Goal: Task Accomplishment & Management: Manage account settings

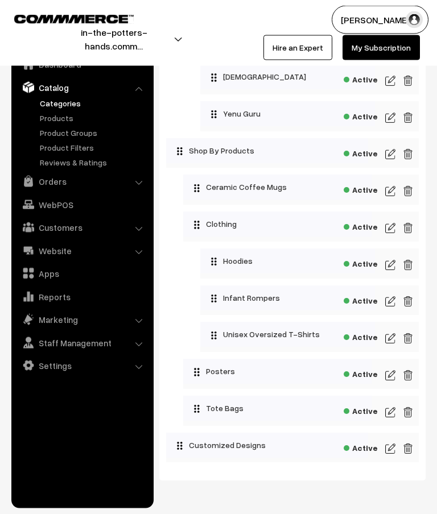
scroll to position [935, 0]
click at [392, 268] on img at bounding box center [390, 265] width 10 height 14
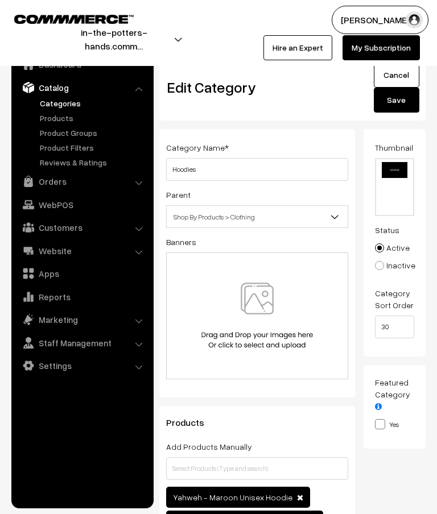
click at [396, 78] on link "Cancel" at bounding box center [396, 75] width 45 height 25
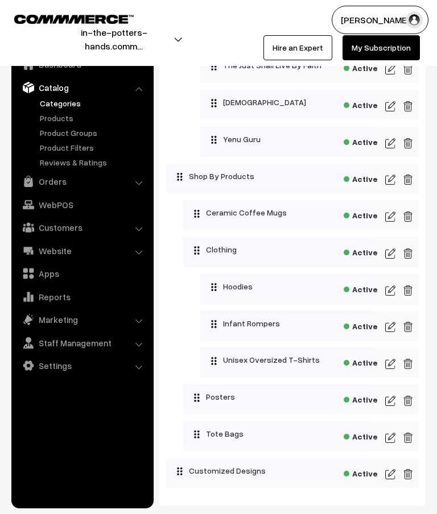
scroll to position [915, 0]
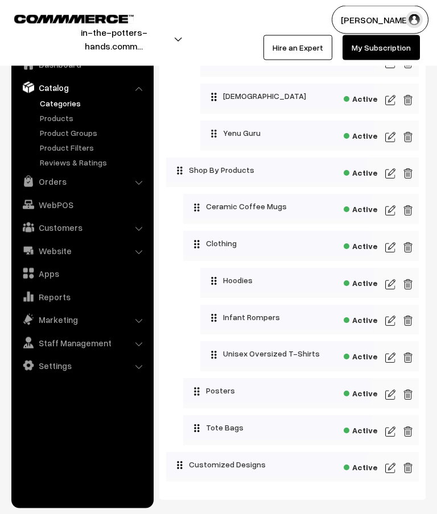
click at [391, 365] on img at bounding box center [390, 358] width 10 height 14
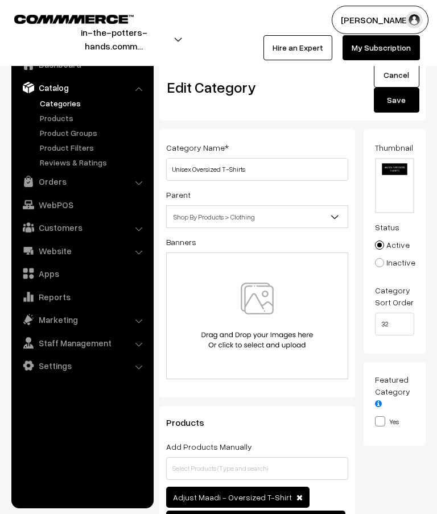
click at [397, 71] on link "Cancel" at bounding box center [396, 75] width 45 height 25
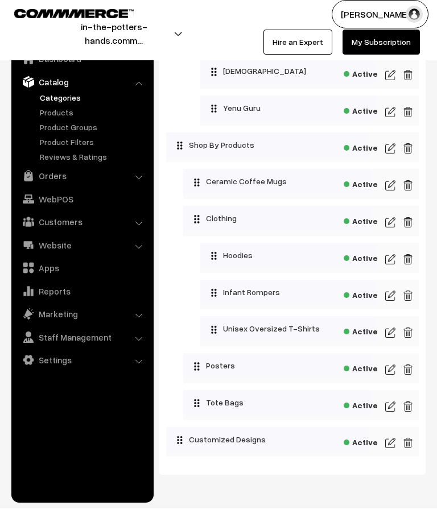
scroll to position [935, 0]
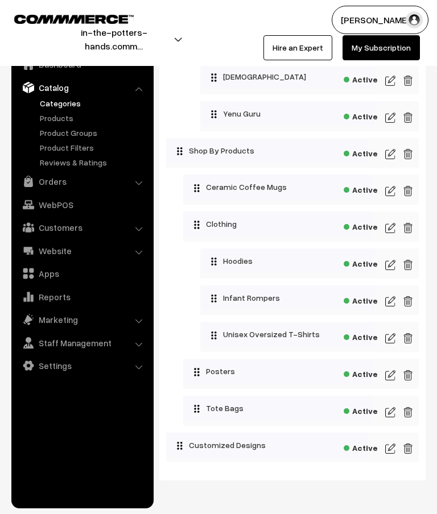
click at [394, 345] on img at bounding box center [390, 338] width 10 height 14
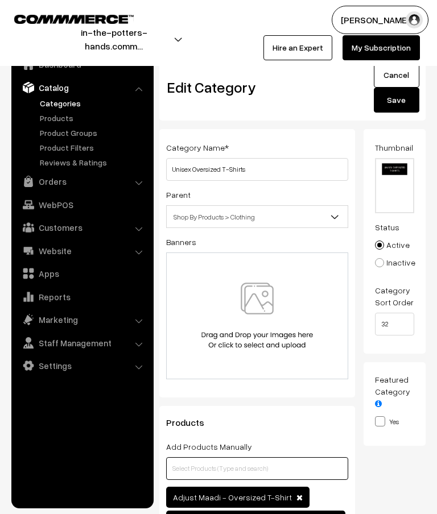
click at [284, 466] on input "text" at bounding box center [257, 468] width 182 height 23
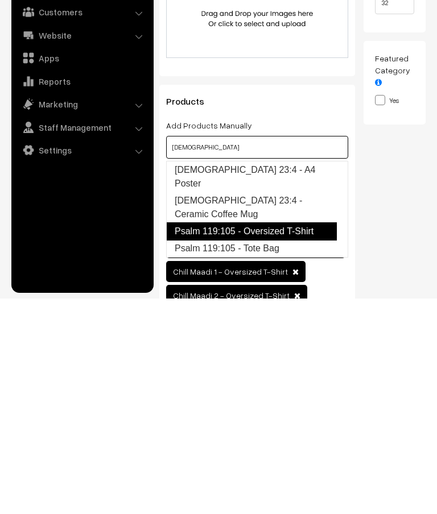
click at [309, 438] on link "Psalm 119:105 - Oversized T-Shirt" at bounding box center [251, 447] width 171 height 18
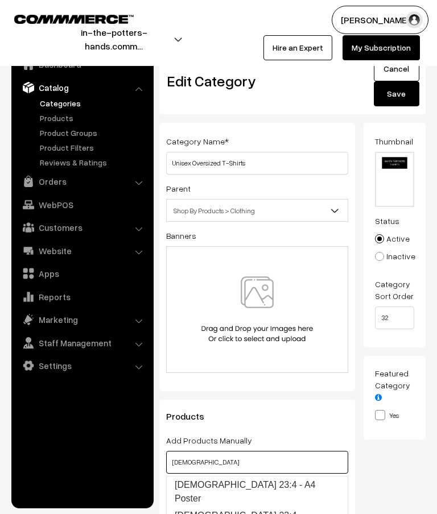
scroll to position [0, 0]
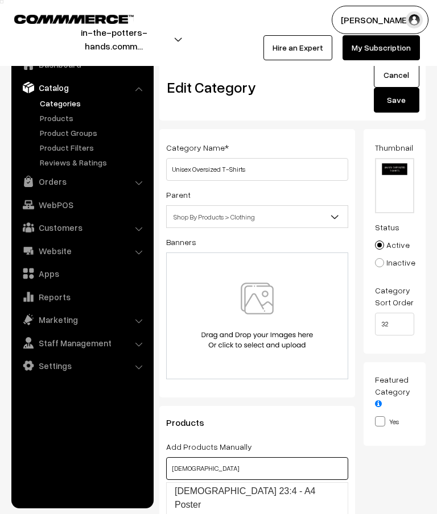
type input "Psalm"
click at [405, 103] on button "Save" at bounding box center [396, 100] width 45 height 25
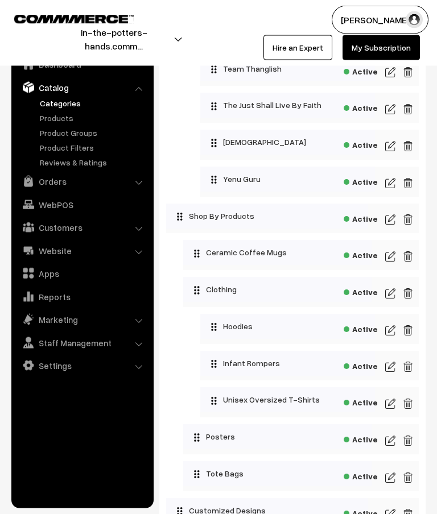
scroll to position [869, 0]
click at [392, 478] on img at bounding box center [390, 478] width 10 height 14
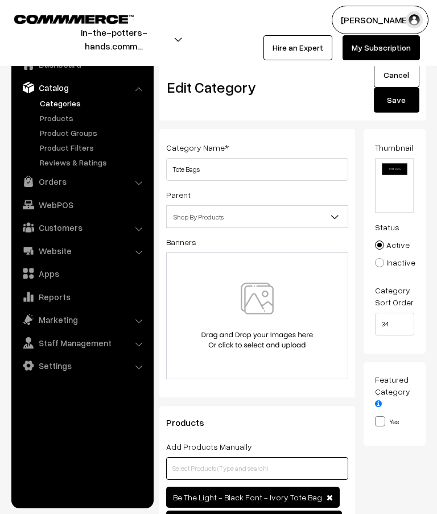
click at [289, 468] on input "text" at bounding box center [257, 468] width 182 height 23
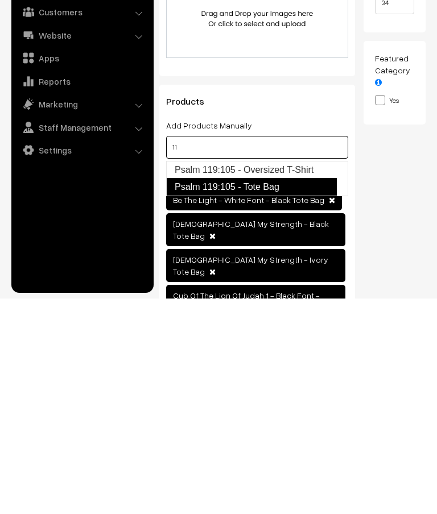
click at [273, 393] on link "Psalm 119:105 - Tote Bag" at bounding box center [251, 402] width 171 height 18
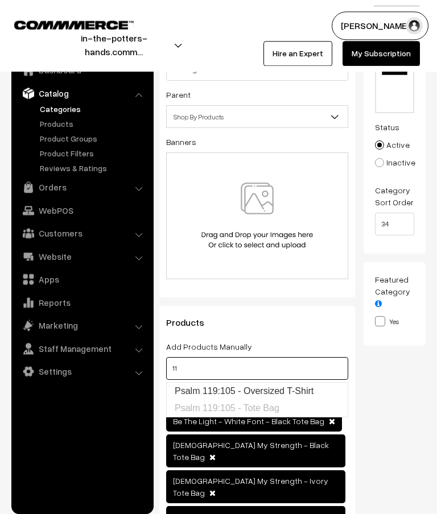
scroll to position [0, 0]
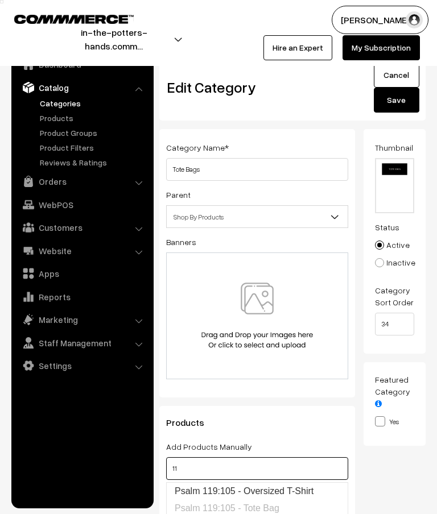
type input "11"
click at [404, 103] on button "Save" at bounding box center [396, 100] width 45 height 25
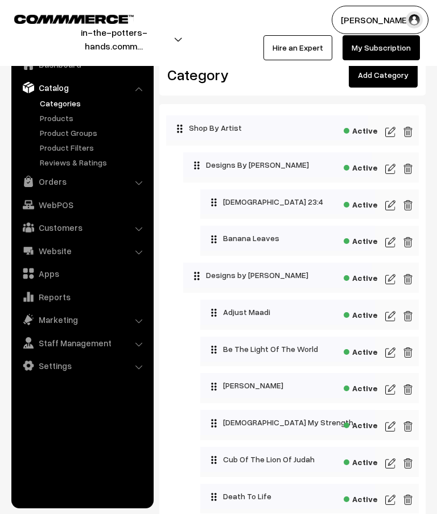
click at [393, 80] on link "Add Category" at bounding box center [383, 75] width 69 height 25
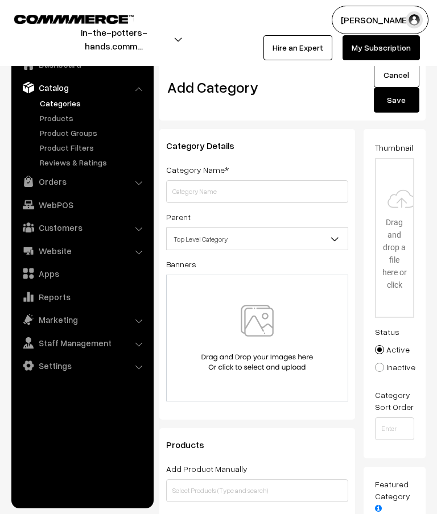
click at [295, 188] on input "text" at bounding box center [257, 191] width 182 height 23
click at [269, 184] on input "text" at bounding box center [257, 191] width 182 height 23
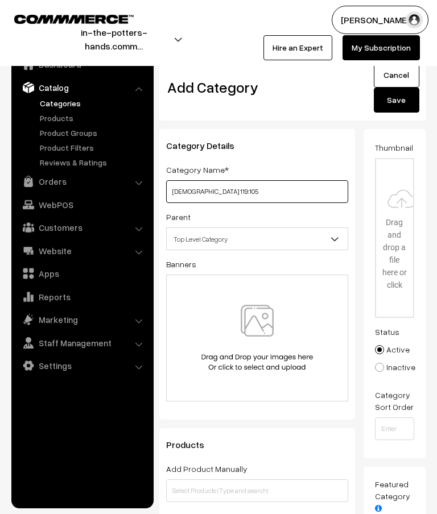
type input "[DEMOGRAPHIC_DATA] 119:105"
click at [331, 240] on b at bounding box center [334, 238] width 11 height 11
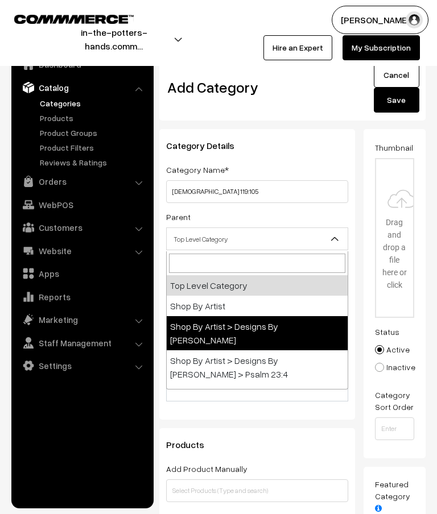
select select "12"
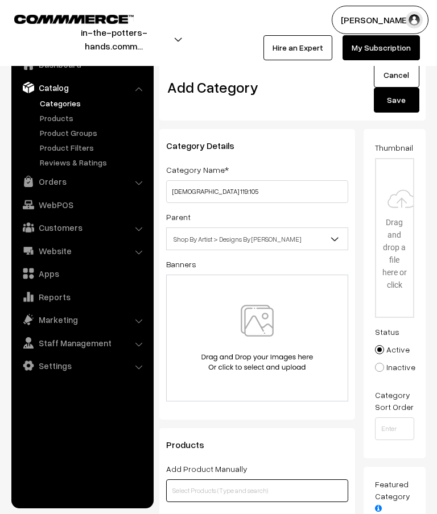
click at [258, 483] on input "text" at bounding box center [257, 490] width 182 height 23
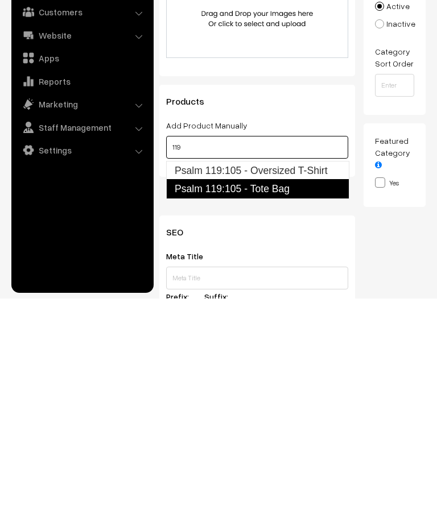
click at [292, 395] on link "Psalm 119:105 - Tote Bag" at bounding box center [257, 404] width 183 height 19
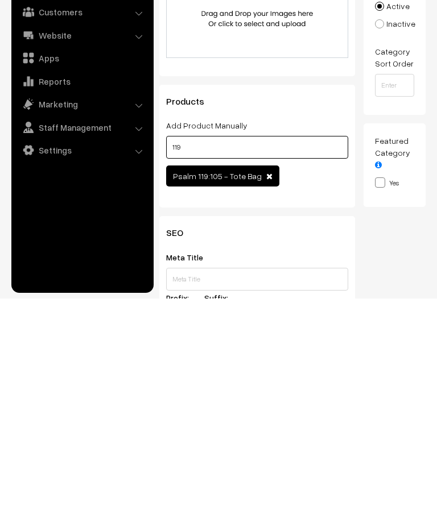
click at [311, 351] on input "119" at bounding box center [257, 362] width 182 height 23
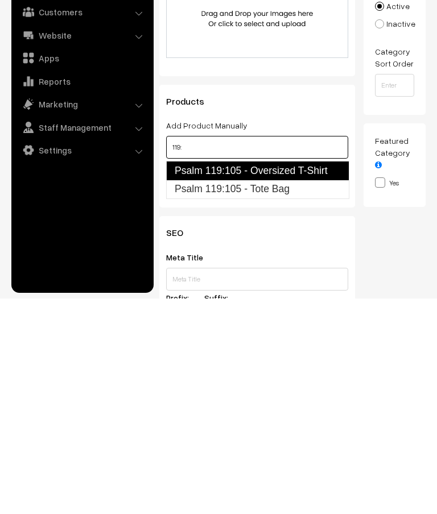
click at [318, 376] on link "Psalm 119:105 - Oversized T-Shirt" at bounding box center [257, 385] width 183 height 19
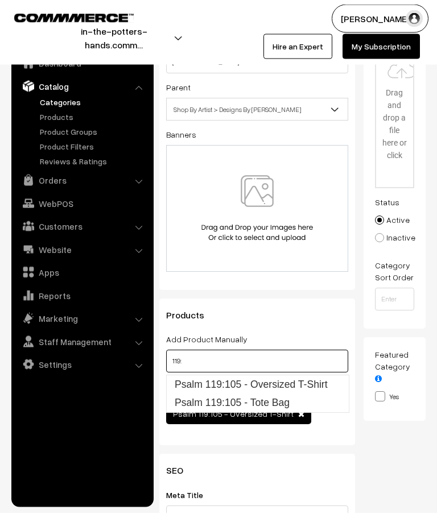
type input "119:"
click at [399, 135] on input "file" at bounding box center [395, 109] width 38 height 157
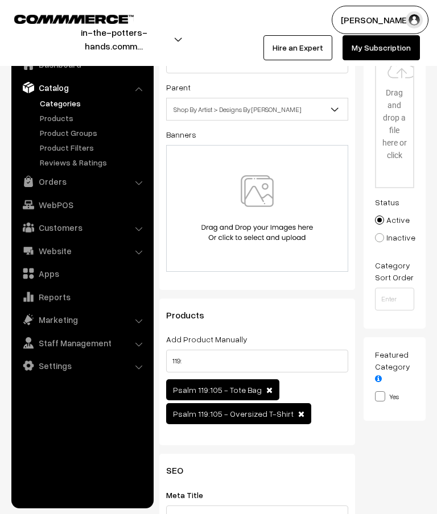
type input "C:\fakepath\watermarked.png"
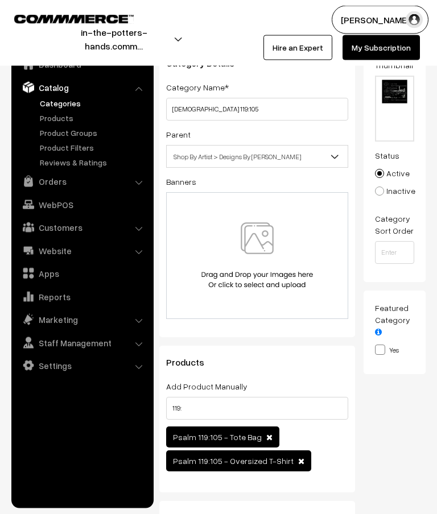
scroll to position [0, 0]
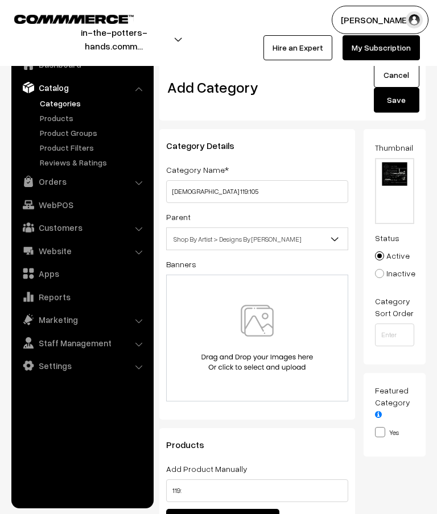
click at [400, 99] on button "Save" at bounding box center [396, 100] width 45 height 25
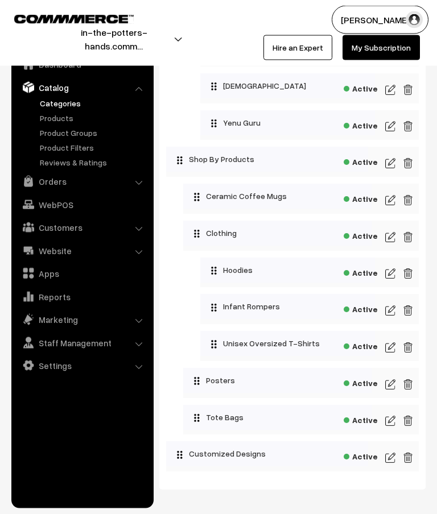
scroll to position [972, 0]
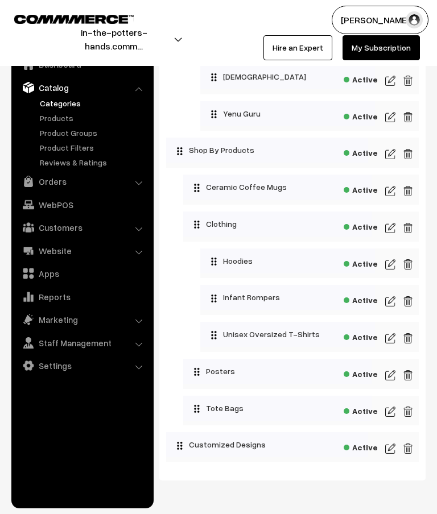
click at [387, 455] on img at bounding box center [390, 449] width 10 height 14
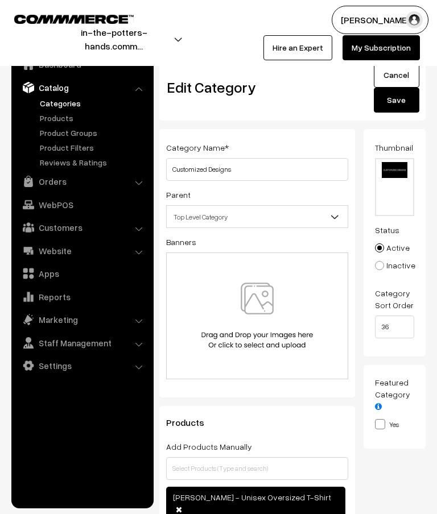
click at [395, 179] on input "file" at bounding box center [395, 187] width 38 height 56
type input "C:\fakepath\Banners- thumbnails.png"
click at [402, 100] on button "Save" at bounding box center [396, 100] width 45 height 25
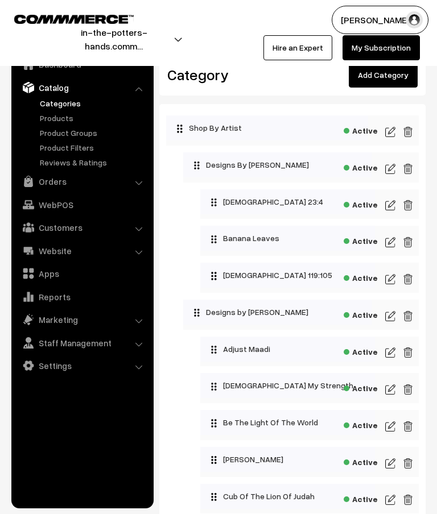
click at [394, 82] on link "Add Category" at bounding box center [383, 75] width 69 height 25
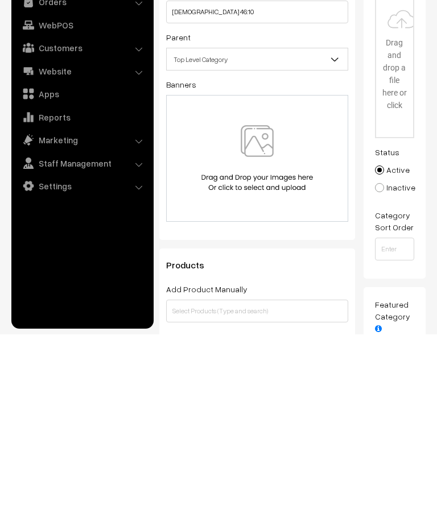
type input "[DEMOGRAPHIC_DATA] 46:10"
click at [327, 229] on span "Top Level Category" at bounding box center [257, 239] width 181 height 20
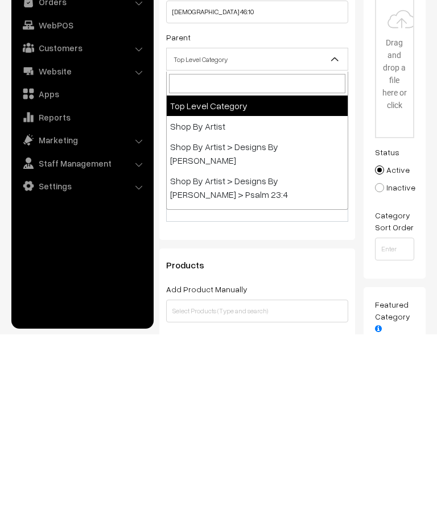
scroll to position [180, 0]
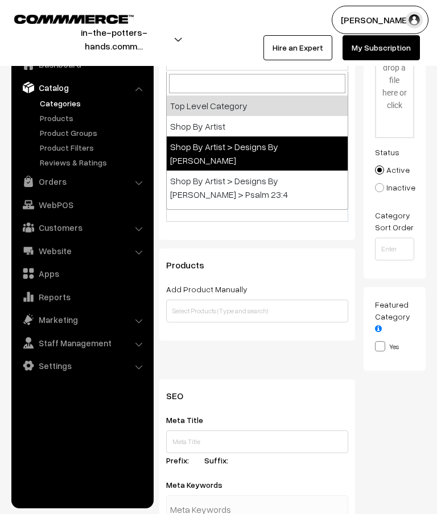
select select "12"
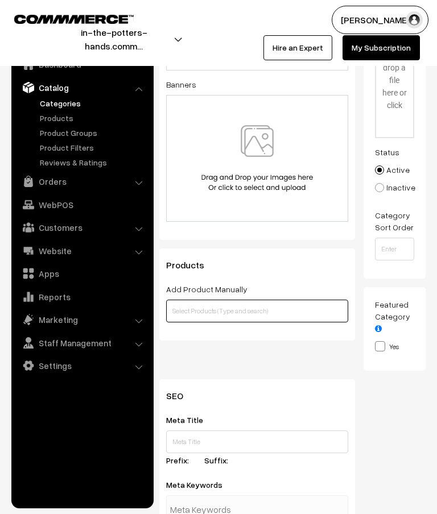
click at [263, 312] on input "text" at bounding box center [257, 311] width 182 height 23
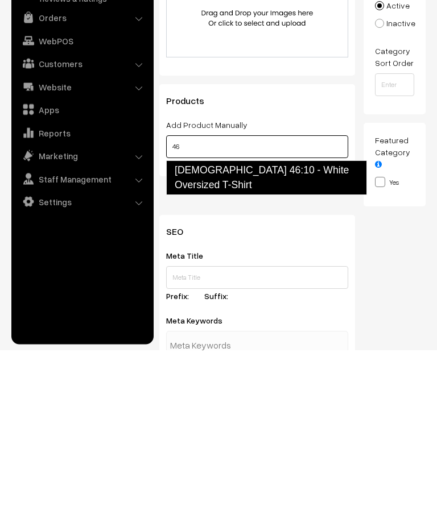
click at [296, 325] on link "Psalm 46:10 - White Oversized T-Shirt" at bounding box center [266, 342] width 201 height 35
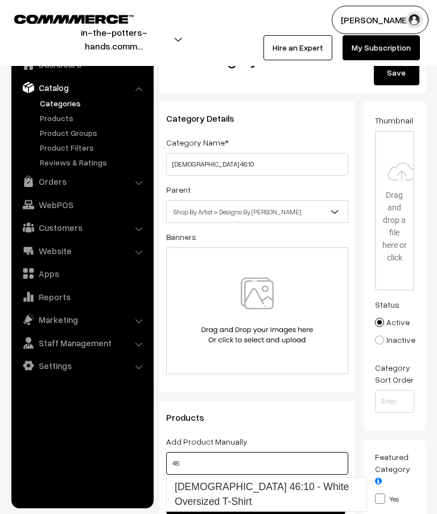
scroll to position [0, 0]
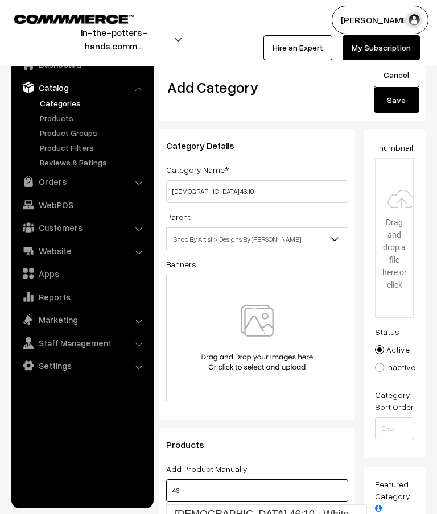
type input "46"
click at [396, 206] on input "file" at bounding box center [395, 237] width 38 height 157
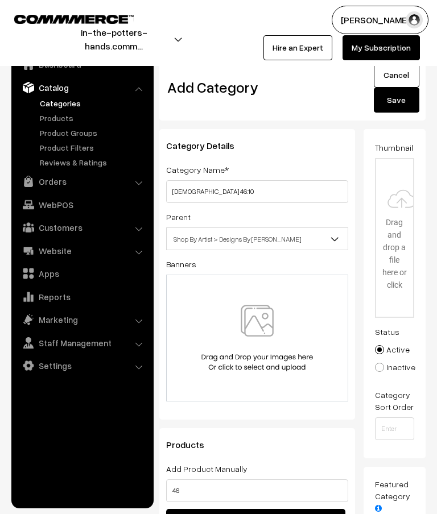
type input "C:\fakepath\watermarked.png"
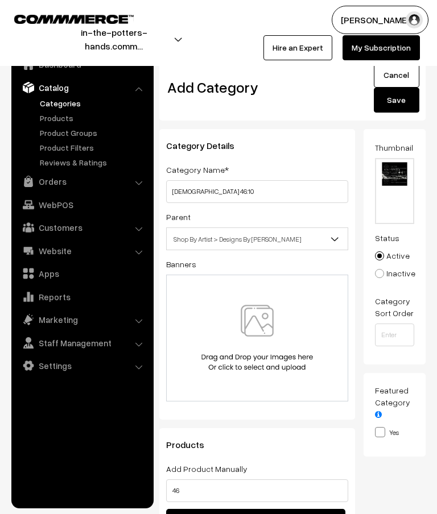
click at [400, 102] on button "Save" at bounding box center [396, 100] width 45 height 25
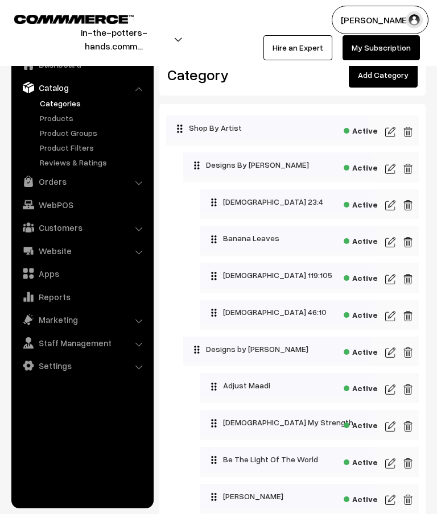
click at [392, 317] on img at bounding box center [390, 316] width 10 height 14
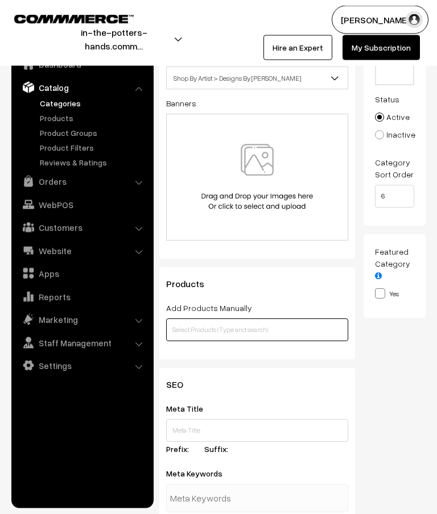
click at [276, 334] on input "text" at bounding box center [257, 330] width 182 height 23
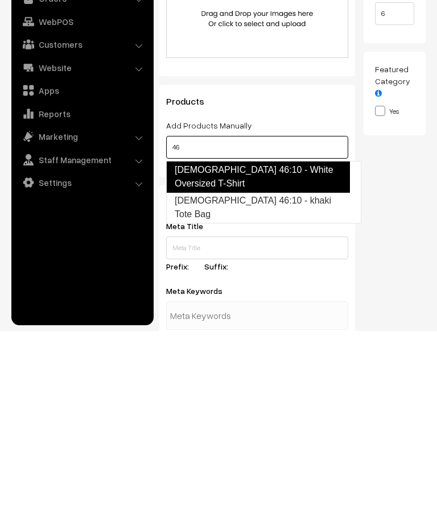
click at [312, 344] on link "Psalm 46:10 - White Oversized T-Shirt" at bounding box center [258, 360] width 184 height 32
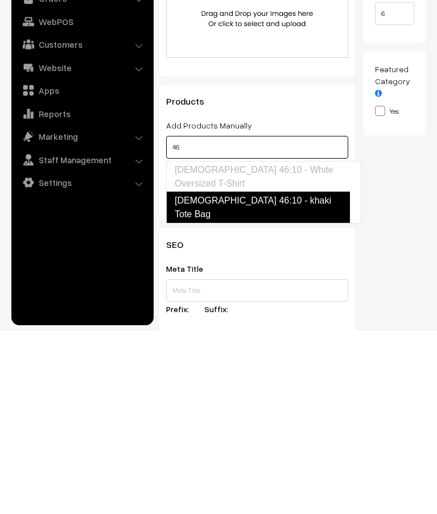
click at [295, 375] on link "Psalm 46:10 - khaki Tote Bag" at bounding box center [258, 391] width 184 height 32
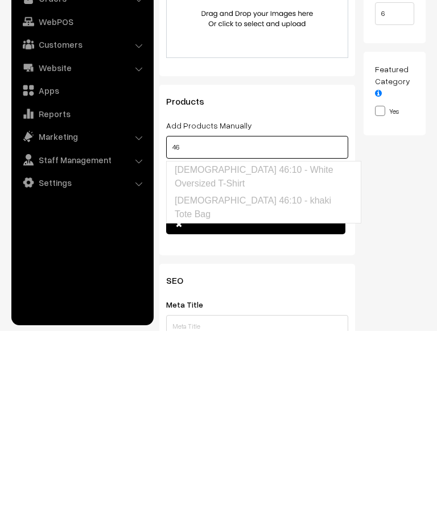
type input "46"
click at [393, 198] on div "Thumbnail Drag and drop a file here or click Ooops, something wrong appended. 1…" at bounding box center [398, 219] width 71 height 456
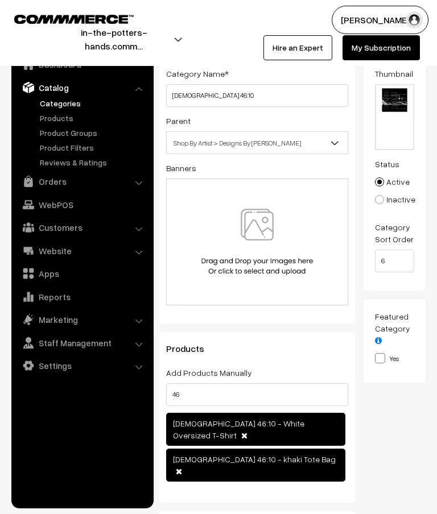
scroll to position [0, 0]
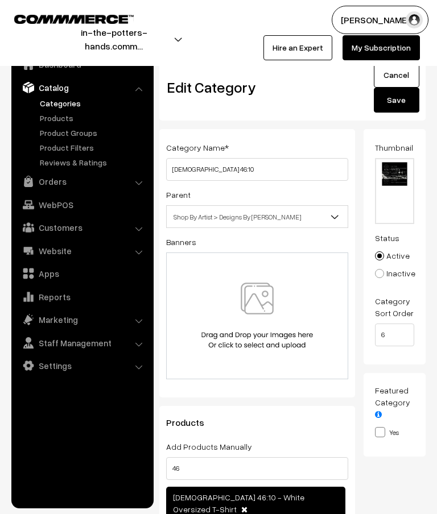
click at [401, 103] on button "Save" at bounding box center [396, 100] width 45 height 25
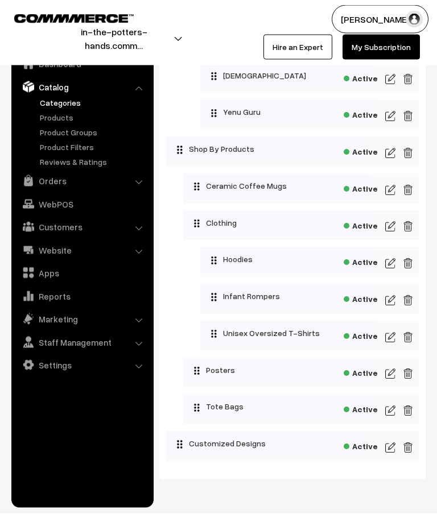
scroll to position [1009, 0]
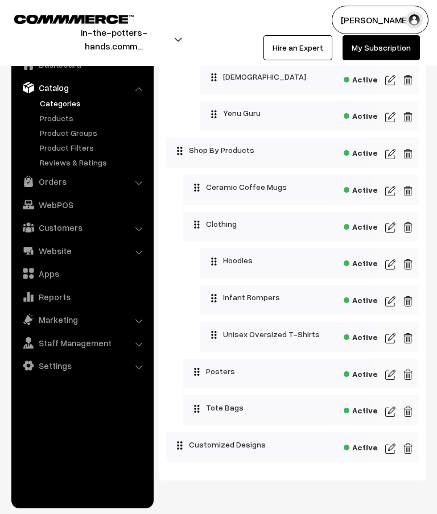
click at [390, 416] on img at bounding box center [390, 412] width 10 height 14
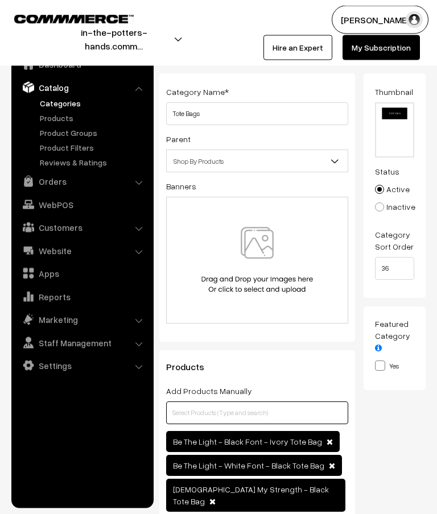
click at [277, 416] on input "text" at bounding box center [257, 413] width 182 height 23
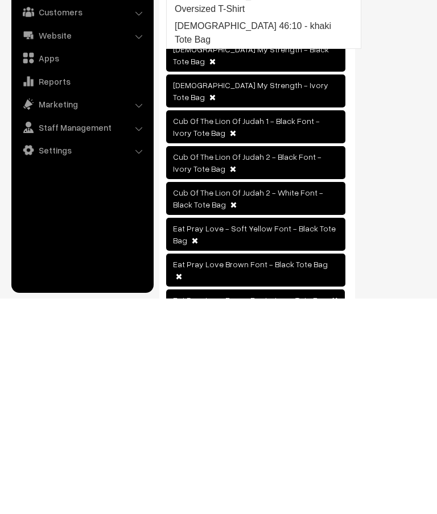
scroll to position [288, 0]
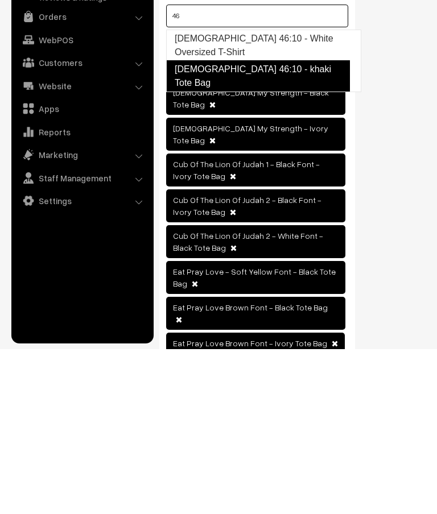
click at [295, 225] on link "[DEMOGRAPHIC_DATA] 46:10 - khaki Tote Bag" at bounding box center [258, 241] width 184 height 32
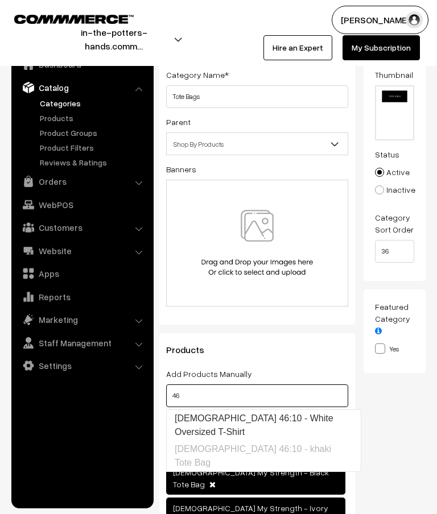
scroll to position [0, 0]
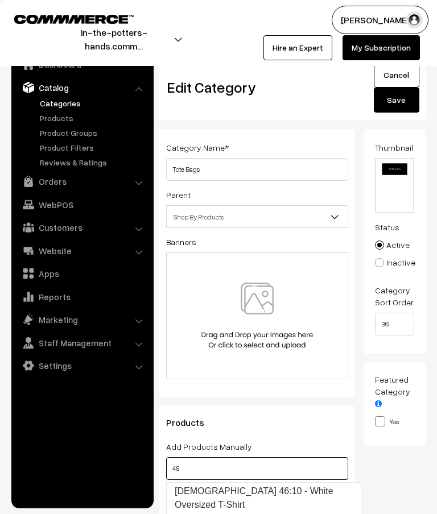
type input "46"
click at [404, 103] on button "Save" at bounding box center [396, 100] width 45 height 25
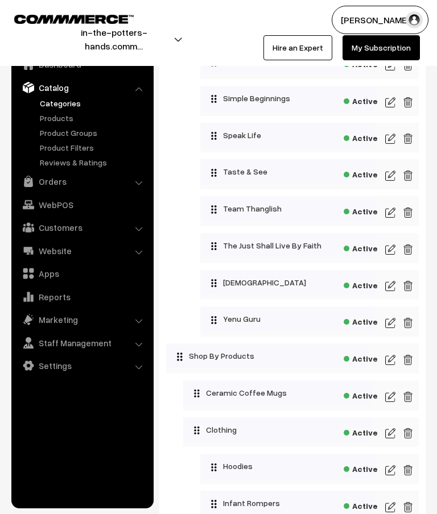
scroll to position [1009, 0]
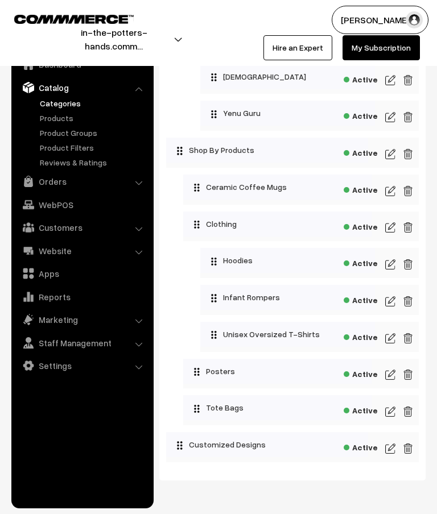
click at [390, 345] on img at bounding box center [390, 338] width 10 height 14
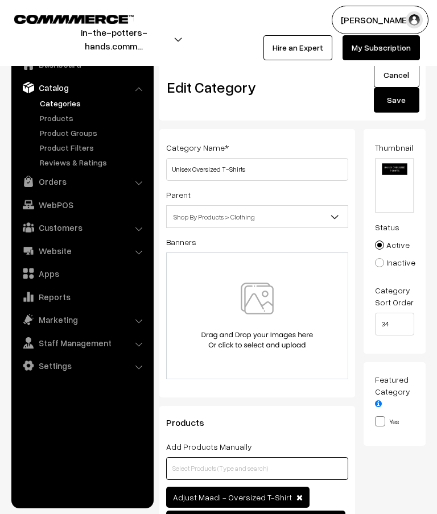
click at [263, 464] on input "text" at bounding box center [257, 468] width 182 height 23
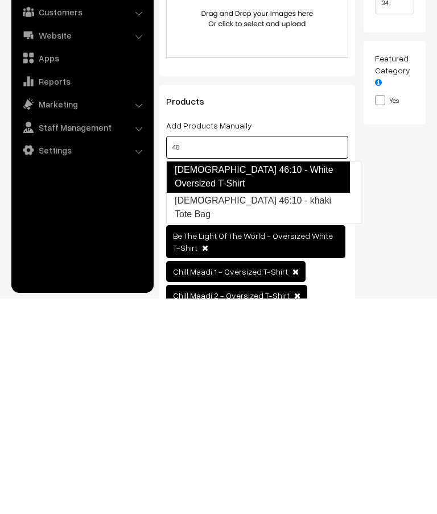
click at [325, 376] on link "Psalm 46:10 - White Oversized T-Shirt" at bounding box center [258, 392] width 184 height 32
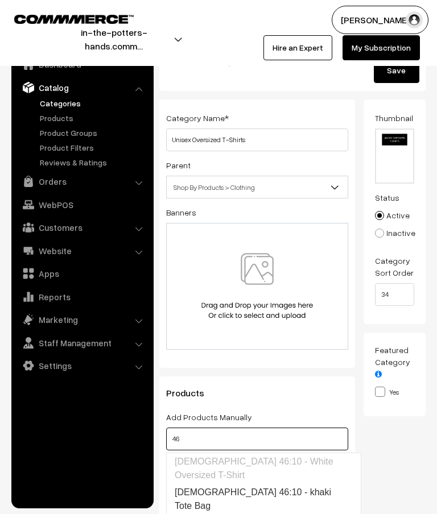
scroll to position [0, 0]
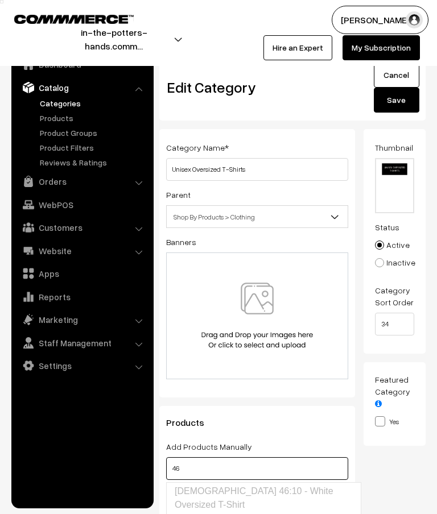
type input "46"
click at [397, 97] on button "Save" at bounding box center [396, 100] width 45 height 25
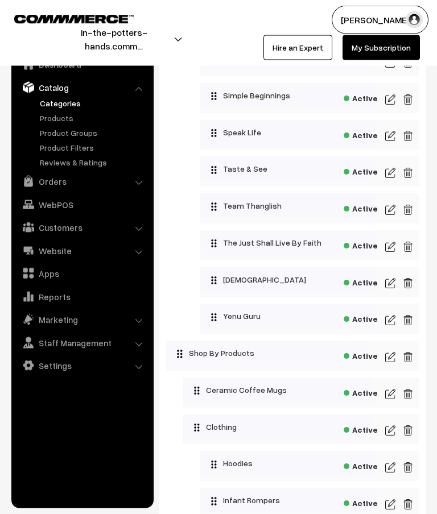
scroll to position [793, 0]
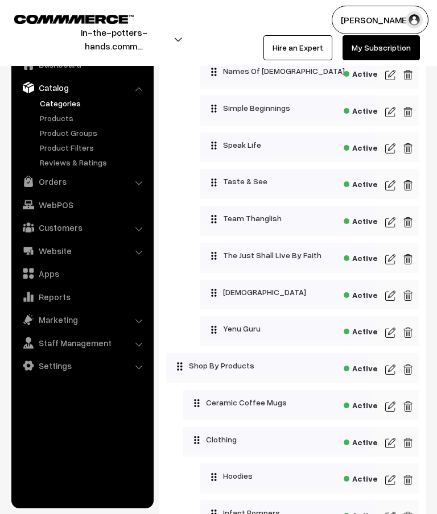
click at [391, 300] on img at bounding box center [390, 296] width 10 height 14
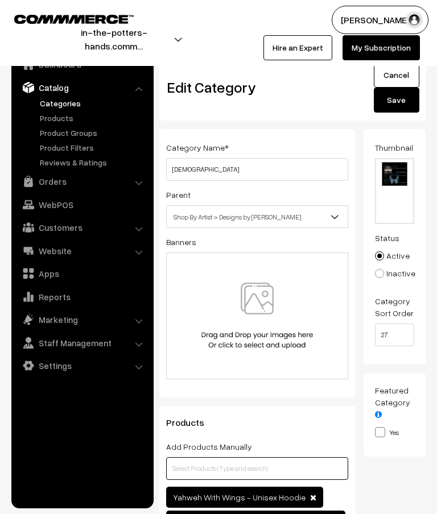
click at [254, 470] on input "text" at bounding box center [257, 468] width 182 height 23
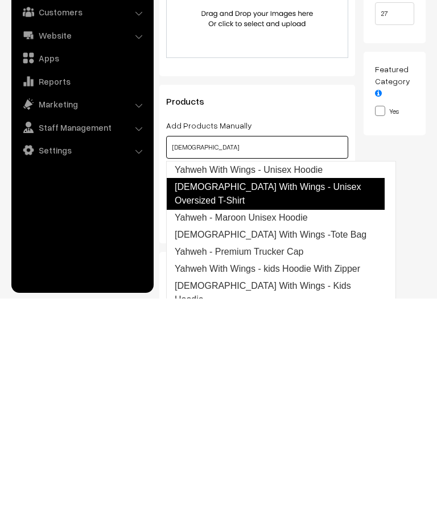
click at [363, 393] on link "[DEMOGRAPHIC_DATA] With Wings - Unisex Oversized T-Shirt" at bounding box center [275, 409] width 218 height 32
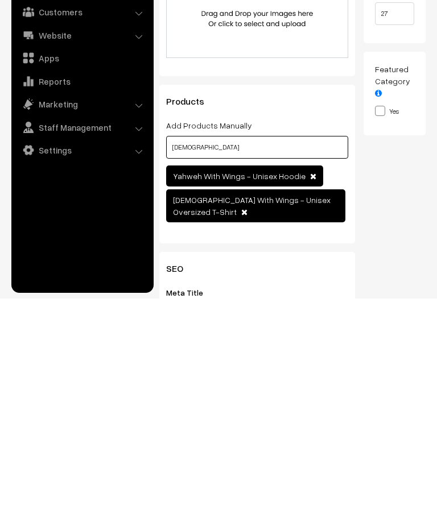
click at [311, 351] on input "Yahwe" at bounding box center [257, 362] width 182 height 23
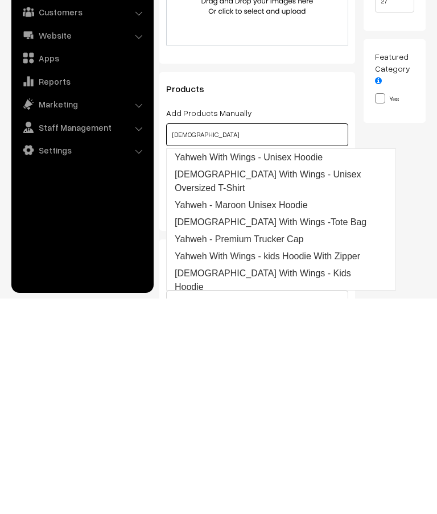
scroll to position [119, 0]
click at [333, 510] on link "Yahweh With Wings - Optic Wash Hoodie" at bounding box center [275, 519] width 218 height 18
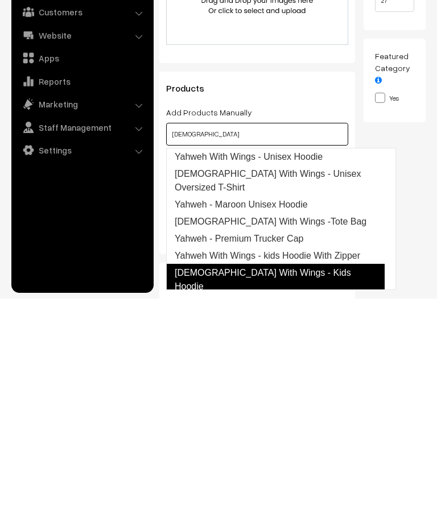
click at [314, 479] on link "Yahweh With Wings - Kids Hoodie" at bounding box center [275, 495] width 218 height 32
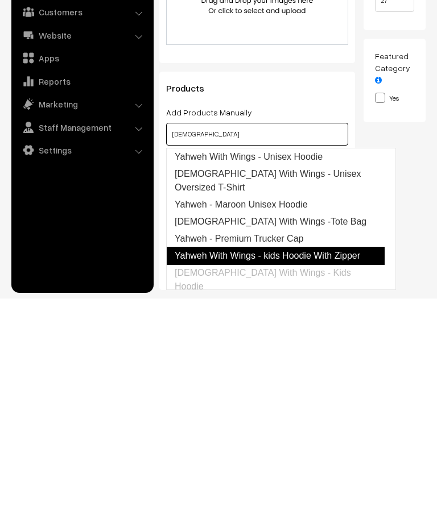
click at [327, 462] on link "Yahweh With Wings - kids Hoodie With Zipper" at bounding box center [275, 471] width 218 height 18
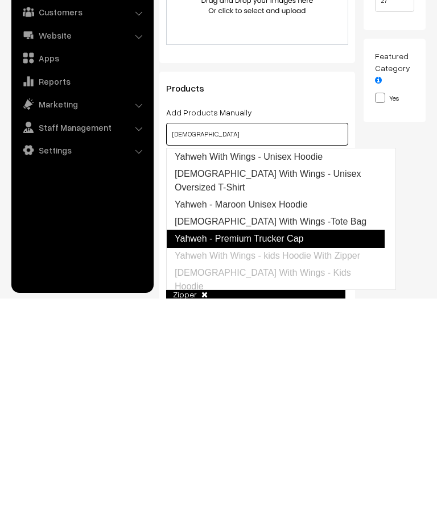
click at [307, 445] on link "Yahweh - Premium Trucker Cap" at bounding box center [275, 454] width 218 height 18
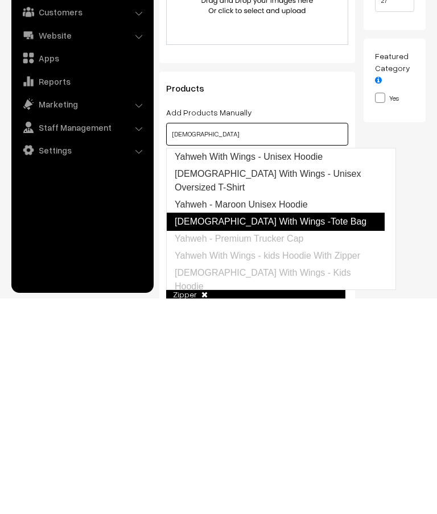
click at [299, 428] on link "[DEMOGRAPHIC_DATA] With Wings -Tote Bag" at bounding box center [275, 437] width 218 height 18
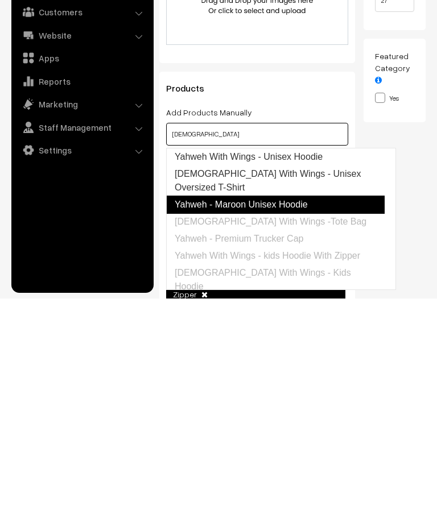
click at [308, 411] on link "Yahweh - Maroon Unisex Hoodie" at bounding box center [275, 420] width 218 height 18
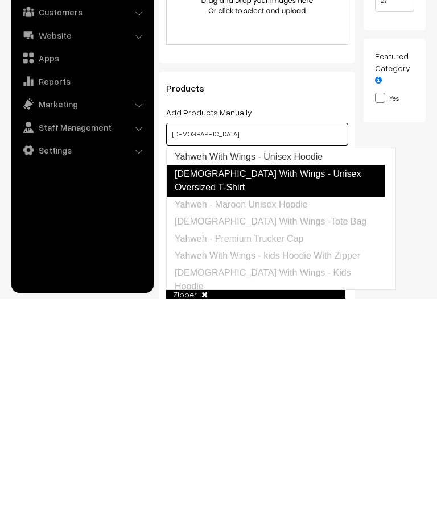
click at [354, 380] on link "[DEMOGRAPHIC_DATA] With Wings - Unisex Oversized T-Shirt" at bounding box center [275, 396] width 218 height 32
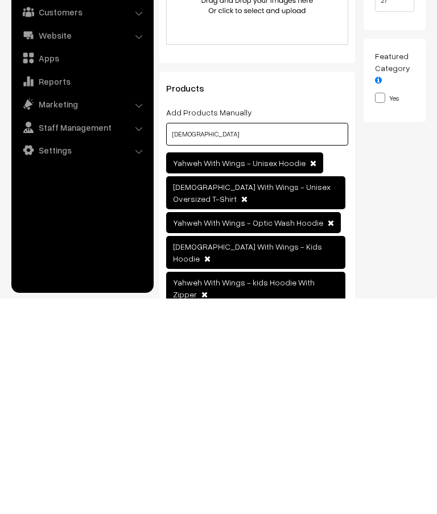
type input "Yahweh"
click at [324, 368] on div "Yahweh With Wings - Unisex Hoodie Yahweh With Wings - Unisex Oversized T-Shirt" at bounding box center [257, 487] width 182 height 239
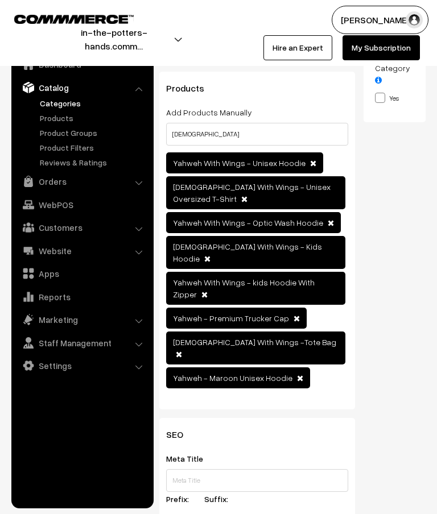
click at [291, 367] on span "Yahweh - Maroon Unisex Hoodie" at bounding box center [238, 377] width 144 height 21
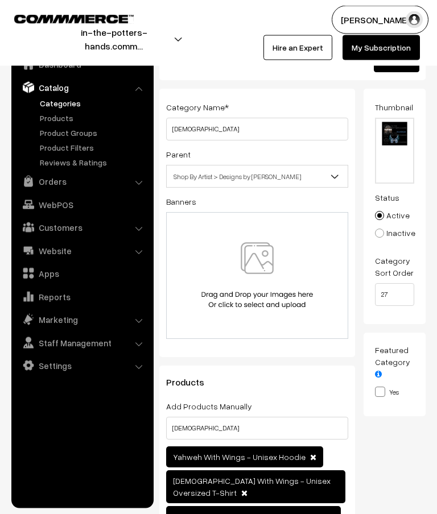
scroll to position [0, 0]
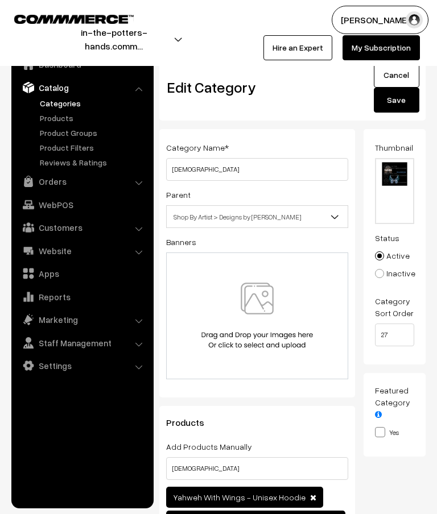
click at [397, 103] on button "Save" at bounding box center [396, 100] width 45 height 25
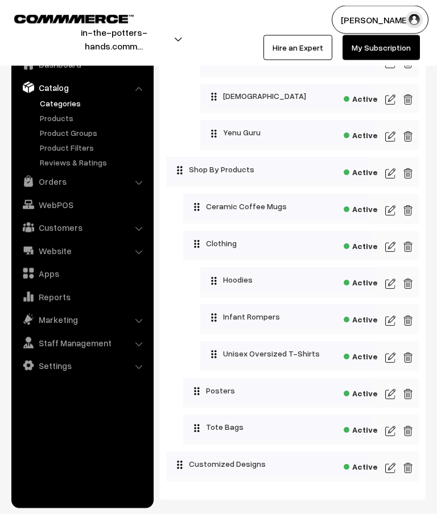
scroll to position [1009, 0]
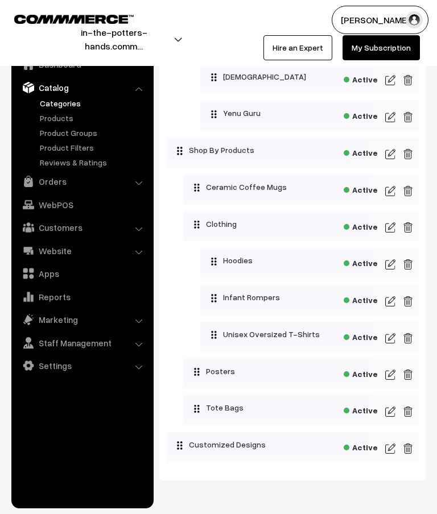
click at [388, 268] on img at bounding box center [390, 265] width 10 height 14
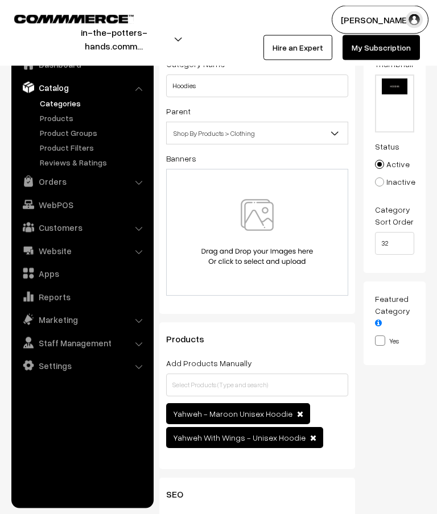
scroll to position [88, 0]
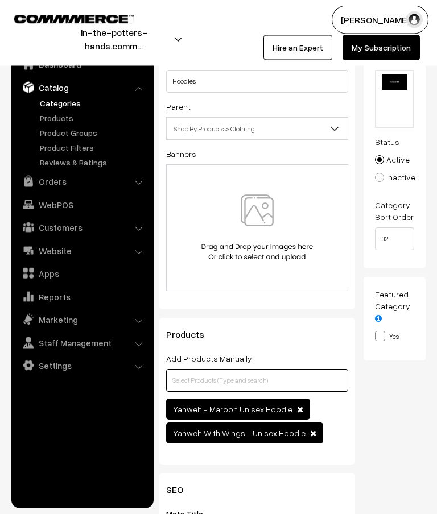
click at [309, 380] on input "text" at bounding box center [257, 381] width 182 height 23
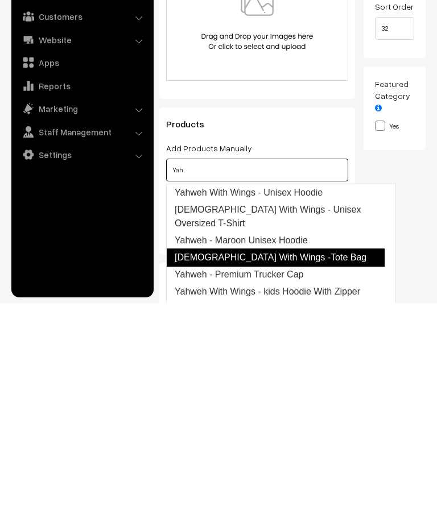
click at [293, 459] on link "Yahweh With Wings -Tote Bag" at bounding box center [275, 468] width 218 height 18
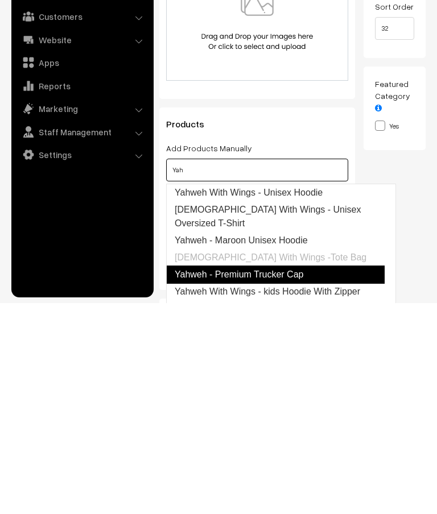
click at [299, 476] on link "Yahweh - Premium Trucker Cap" at bounding box center [275, 485] width 218 height 18
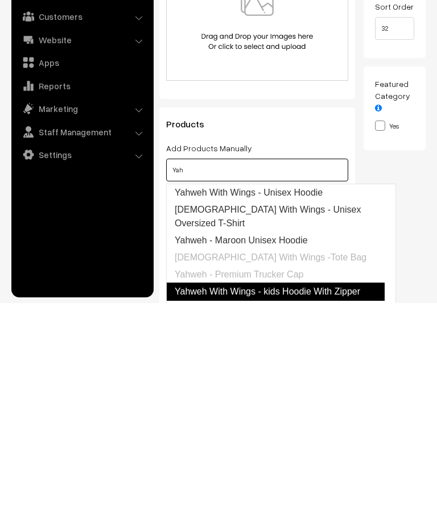
click at [327, 494] on link "Yahweh With Wings - kids Hoodie With Zipper" at bounding box center [275, 503] width 218 height 18
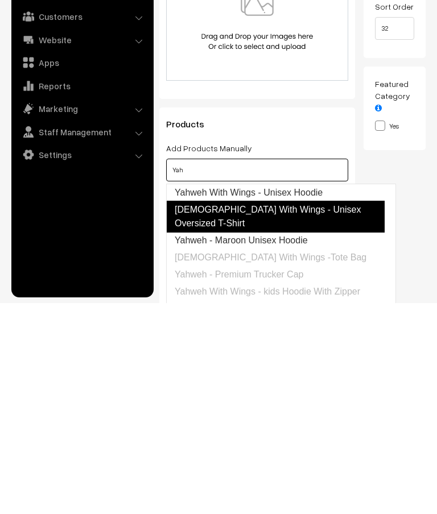
click at [366, 412] on link "[DEMOGRAPHIC_DATA] With Wings - Unisex Oversized T-Shirt" at bounding box center [275, 428] width 218 height 32
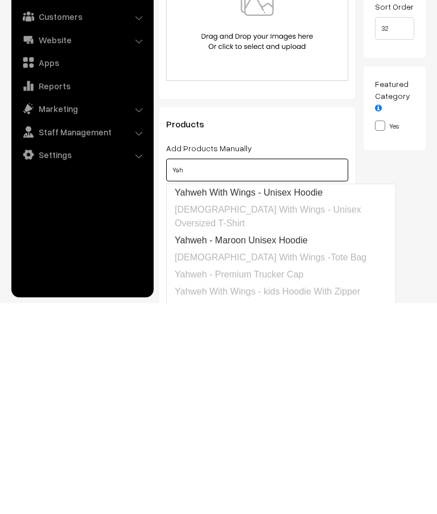
type input "Yah"
click at [424, 283] on div "Thumbnail Drag and drop a file here or click Ooops, something wrong appended. 1…" at bounding box center [398, 353] width 71 height 623
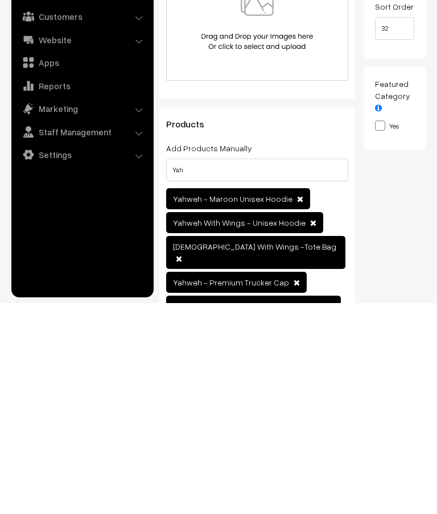
scroll to position [299, 0]
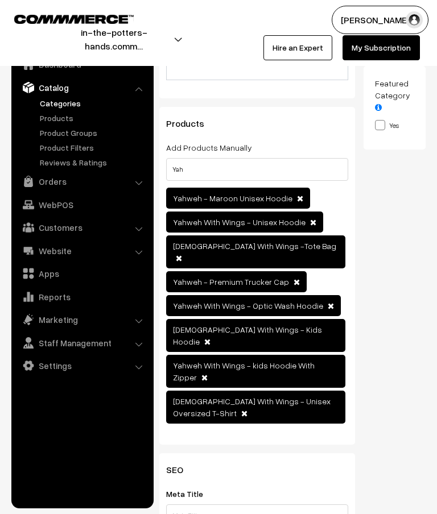
click at [210, 338] on span at bounding box center [207, 342] width 6 height 8
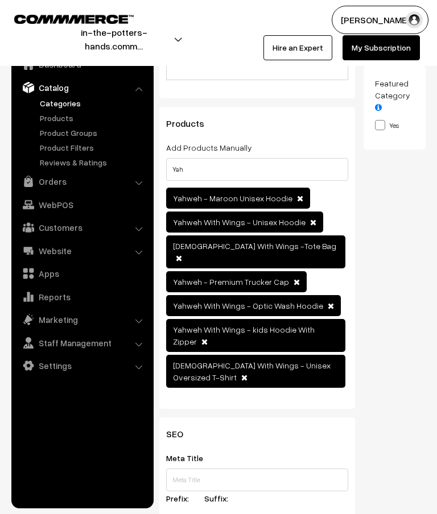
click at [208, 338] on span at bounding box center [204, 342] width 6 height 8
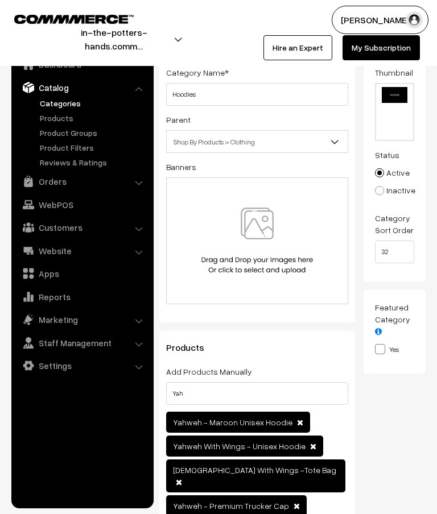
scroll to position [0, 0]
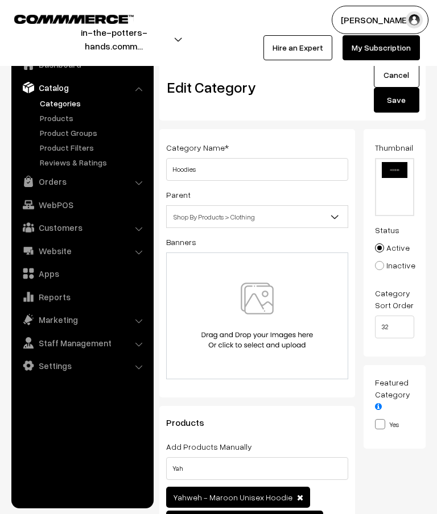
click at [396, 101] on button "Save" at bounding box center [396, 100] width 45 height 25
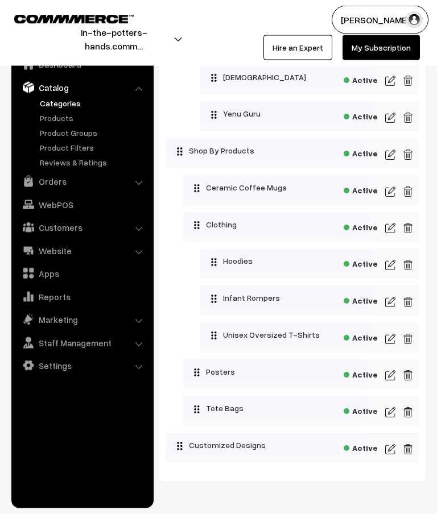
scroll to position [1009, 0]
click at [392, 267] on img at bounding box center [390, 265] width 10 height 14
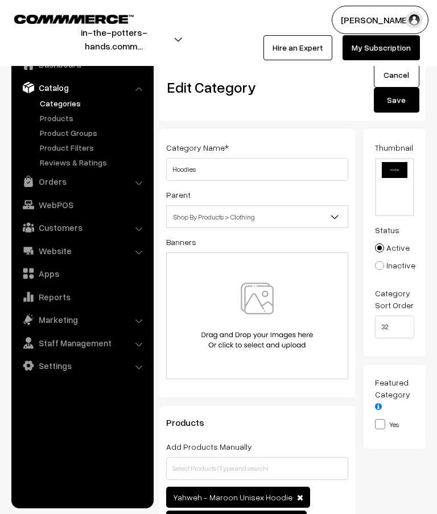
click at [393, 177] on input "file" at bounding box center [395, 187] width 38 height 56
type input "C:\fakepath\Banners- thumbnails - 3.png"
click at [400, 105] on button "Save" at bounding box center [396, 100] width 45 height 25
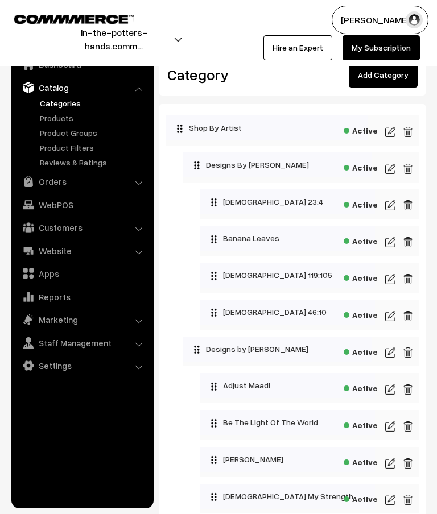
click at [396, 78] on link "Add Category" at bounding box center [383, 75] width 69 height 25
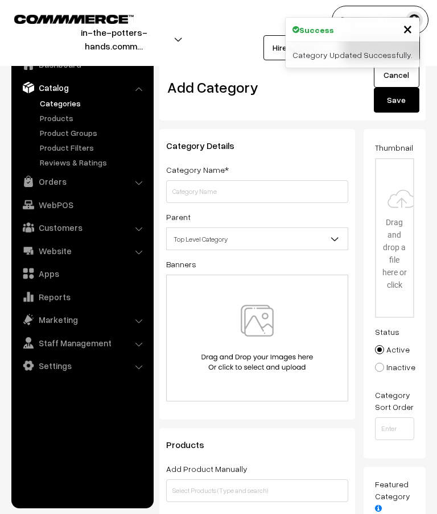
click at [263, 193] on input "text" at bounding box center [257, 191] width 182 height 23
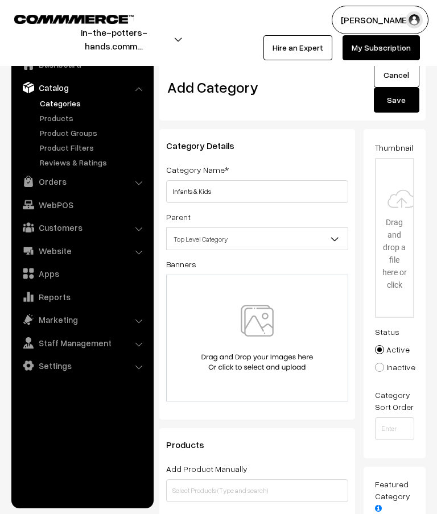
type input "Infants & Kids"
click at [333, 237] on b at bounding box center [334, 238] width 11 height 11
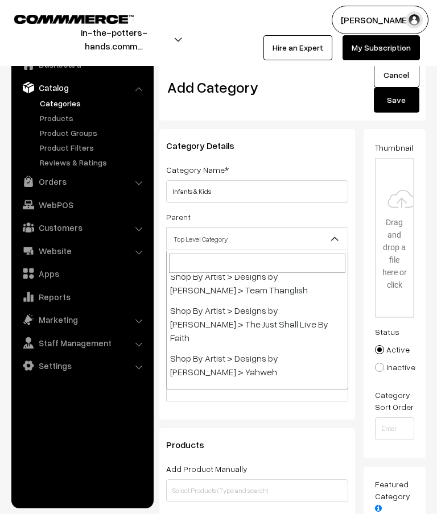
scroll to position [918, 0]
select select "3"
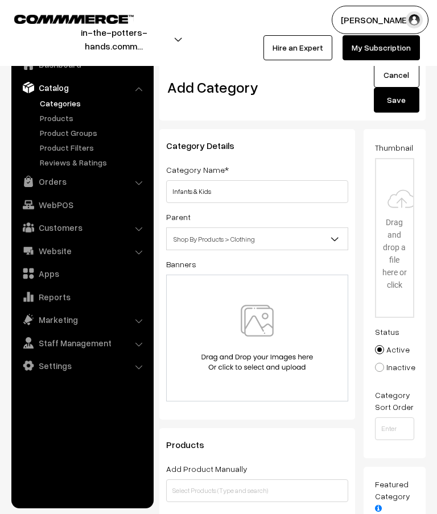
click at [397, 231] on input "file" at bounding box center [395, 237] width 38 height 157
type input "C:\fakepath\Banners- thumbnails - 2.png"
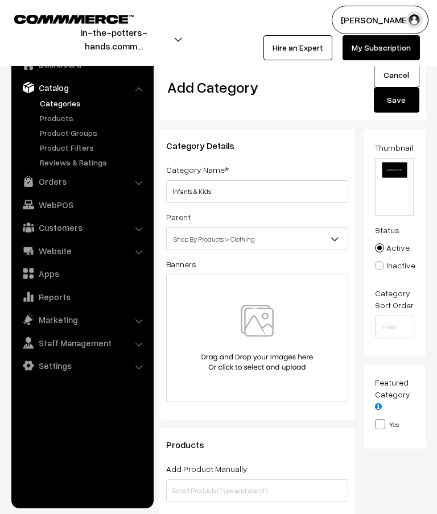
click at [399, 102] on button "Save" at bounding box center [396, 100] width 45 height 25
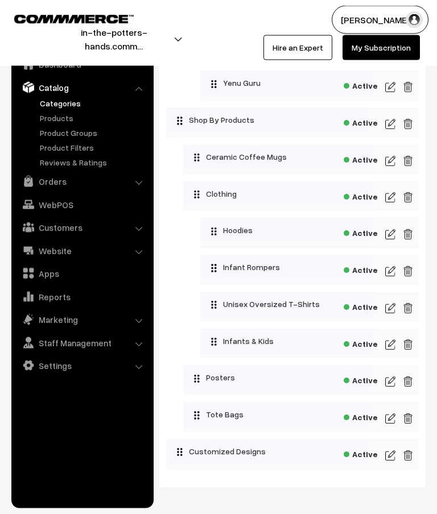
scroll to position [1046, 0]
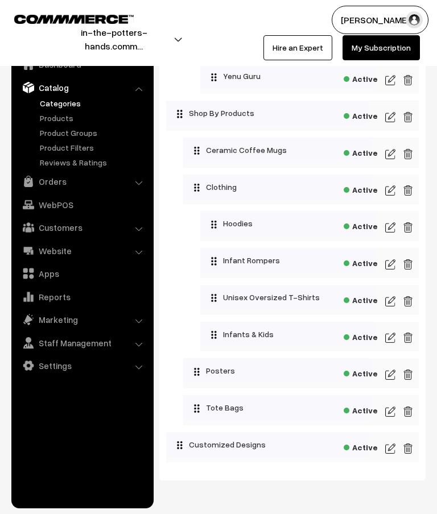
click at [392, 266] on img at bounding box center [390, 265] width 10 height 14
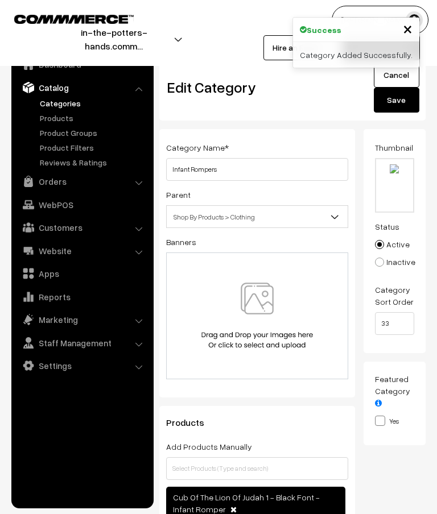
click at [338, 213] on b at bounding box center [334, 216] width 11 height 11
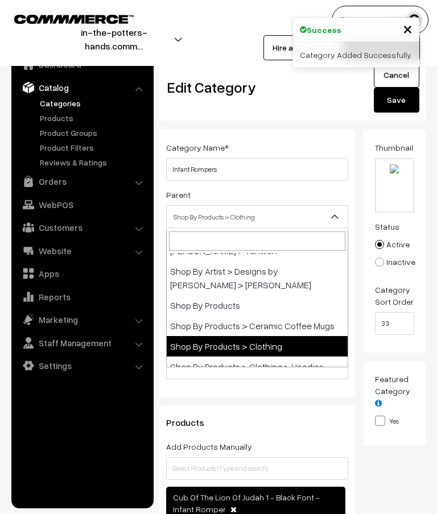
scroll to position [1016, 0]
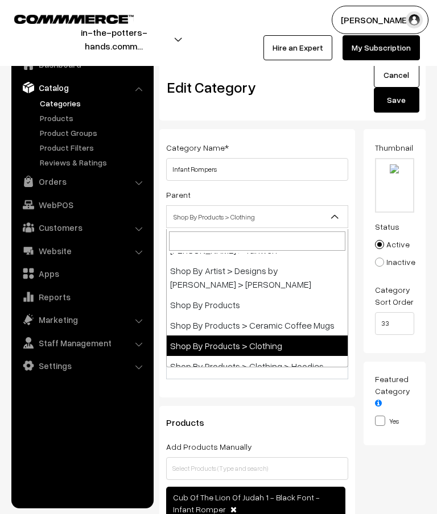
select select "53"
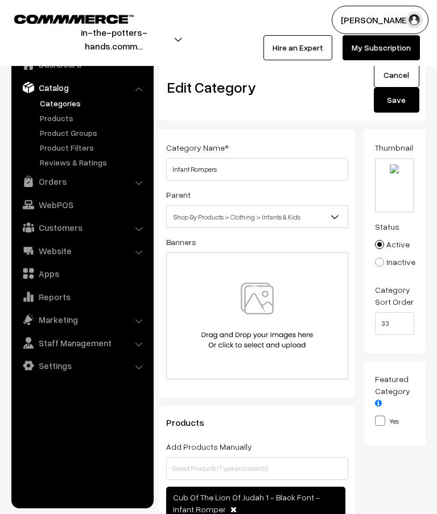
click at [398, 99] on button "Save" at bounding box center [396, 100] width 45 height 25
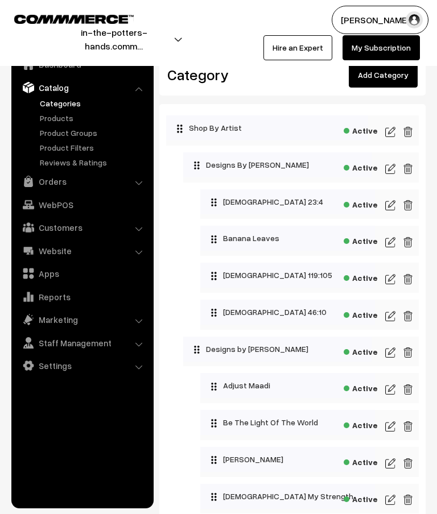
click at [384, 81] on link "Add Category" at bounding box center [383, 75] width 69 height 25
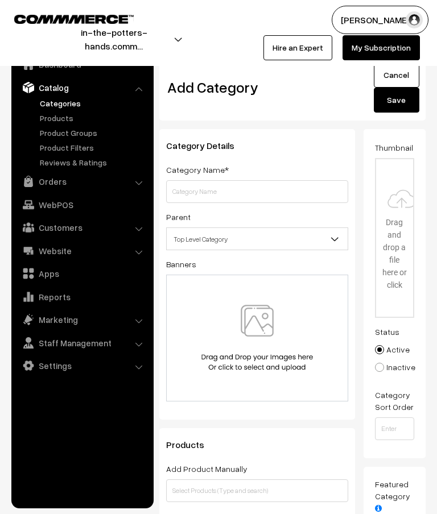
click at [301, 189] on input "text" at bounding box center [257, 191] width 182 height 23
type input "Kids Hoodies"
click at [337, 243] on b at bounding box center [334, 238] width 11 height 11
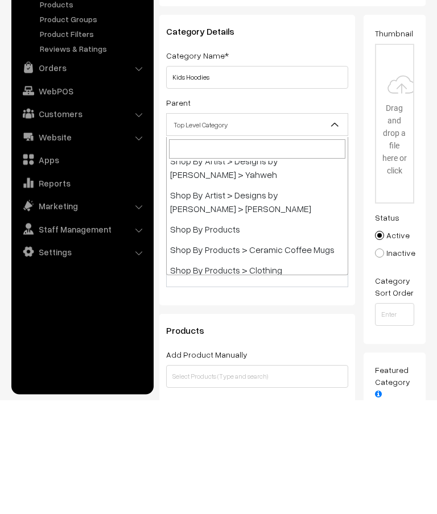
scroll to position [998, 0]
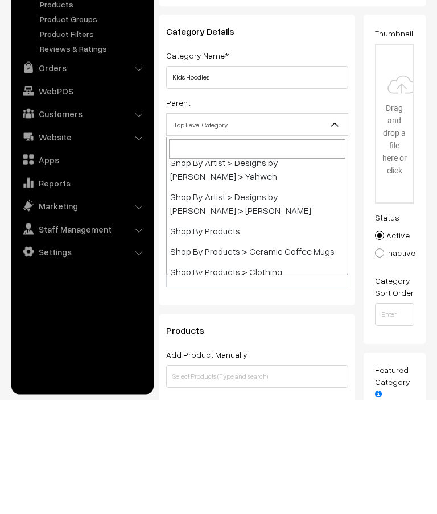
select select "53"
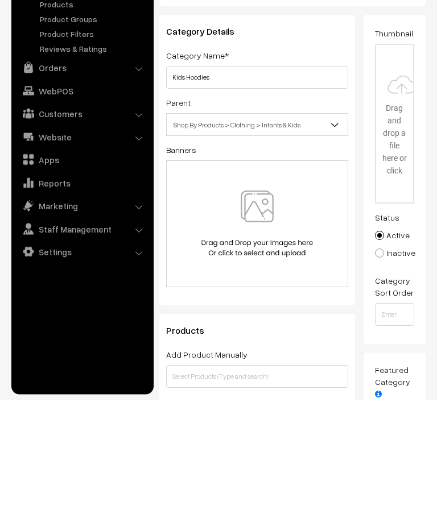
scroll to position [114, 0]
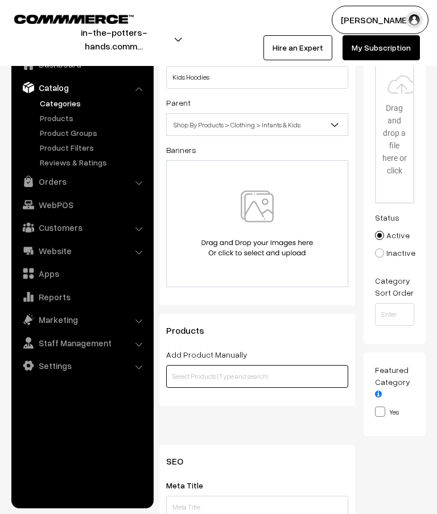
click at [296, 376] on input "text" at bounding box center [257, 376] width 182 height 23
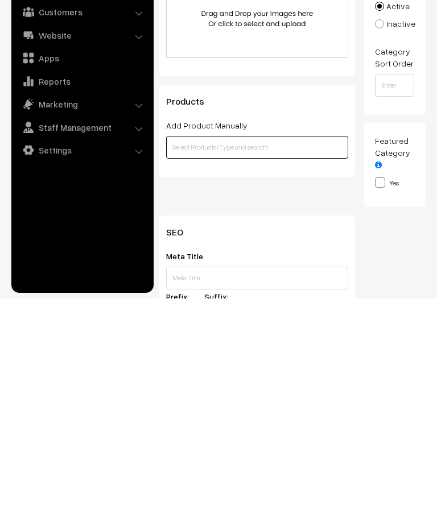
type input "H"
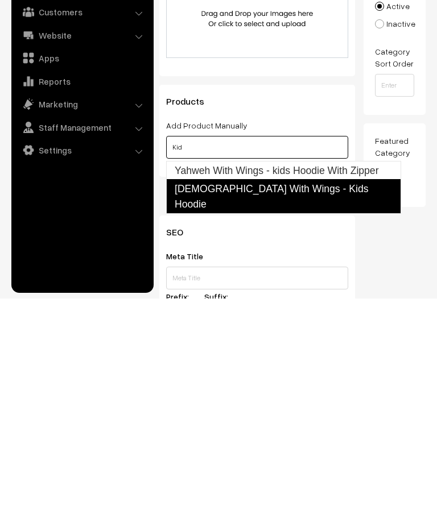
click at [322, 395] on link "[DEMOGRAPHIC_DATA] With Wings - Kids Hoodie" at bounding box center [283, 412] width 235 height 35
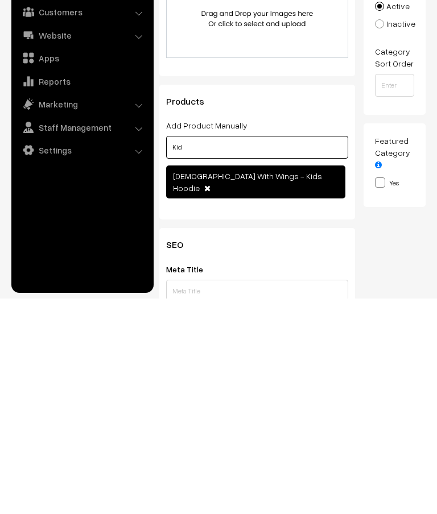
click at [319, 351] on input "Kid" at bounding box center [257, 362] width 182 height 23
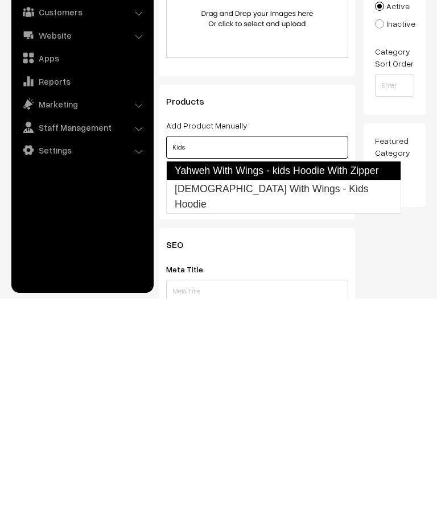
click at [347, 376] on link "Yahweh With Wings - kids Hoodie With Zipper" at bounding box center [283, 385] width 235 height 19
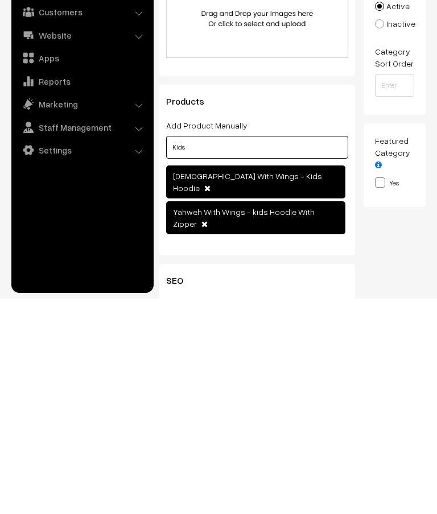
type input "Kids"
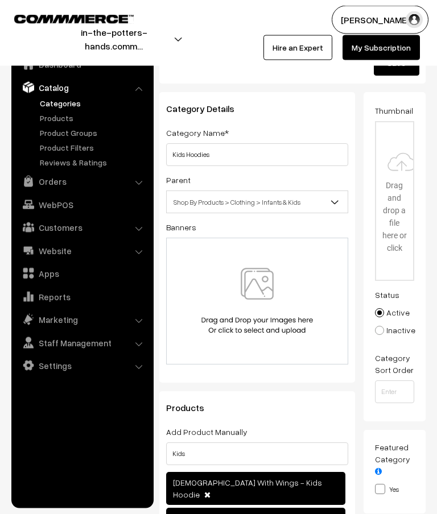
scroll to position [0, 0]
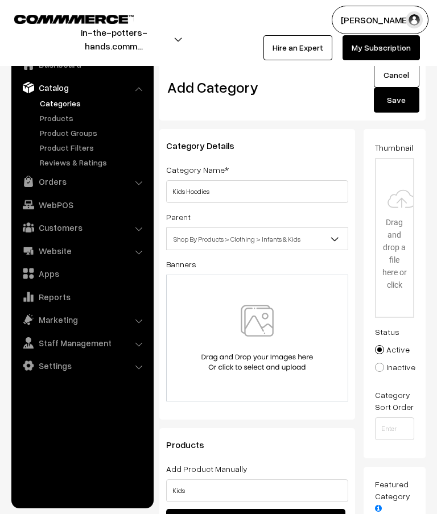
click at [396, 103] on button "Save" at bounding box center [396, 100] width 45 height 25
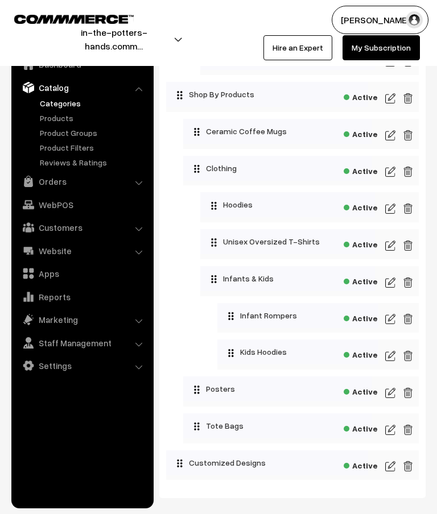
scroll to position [1083, 0]
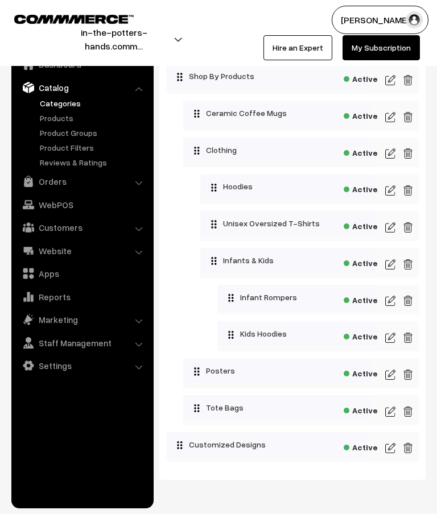
click at [393, 344] on img at bounding box center [390, 338] width 10 height 14
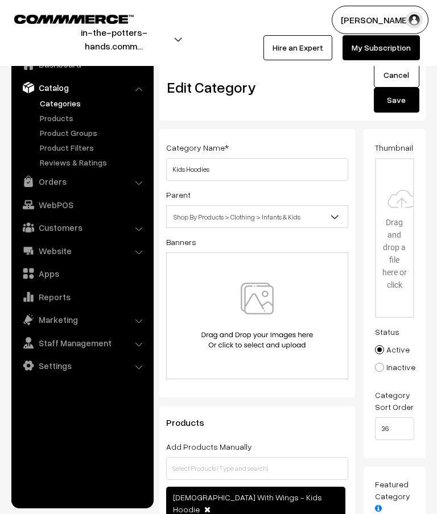
click at [400, 218] on input "file" at bounding box center [395, 237] width 38 height 157
type input "C:\fakepath\Banners- thumbnails.png"
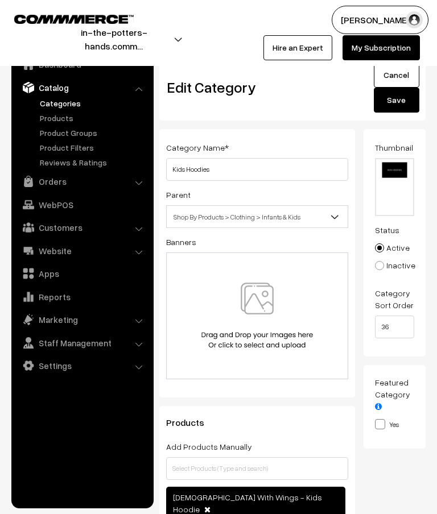
click at [401, 102] on button "Save" at bounding box center [396, 100] width 45 height 25
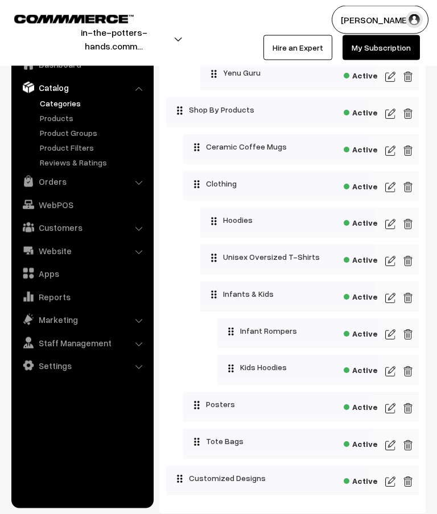
scroll to position [1049, 0]
click at [392, 337] on img at bounding box center [390, 334] width 10 height 14
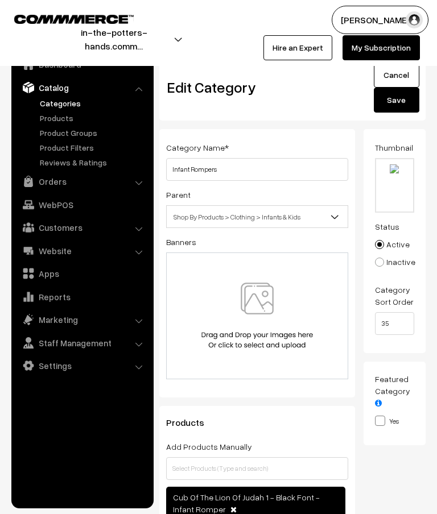
click at [399, 171] on input "file" at bounding box center [395, 185] width 38 height 52
type input "C:\fakepath\Banners- thumbnails.png"
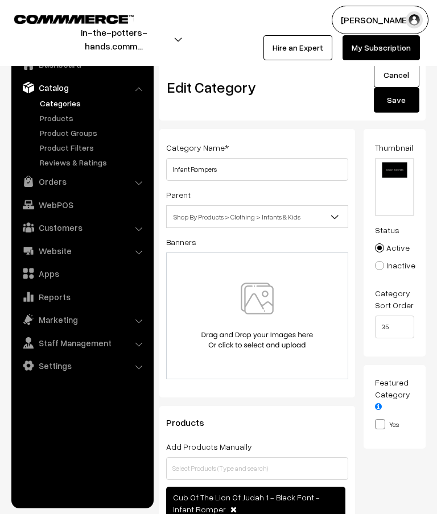
click at [397, 109] on button "Save" at bounding box center [396, 100] width 45 height 25
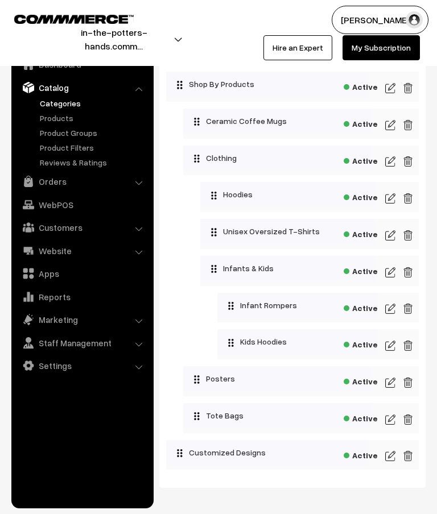
scroll to position [1083, 0]
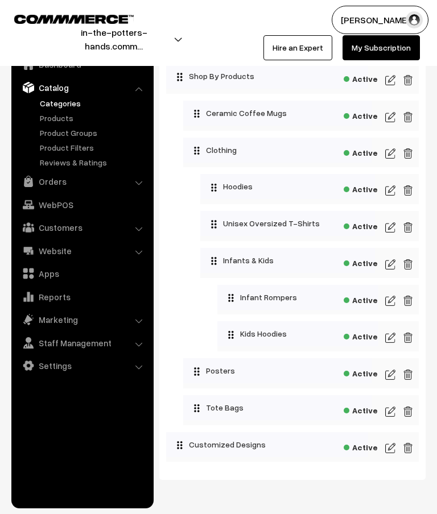
click at [393, 230] on img at bounding box center [390, 228] width 10 height 14
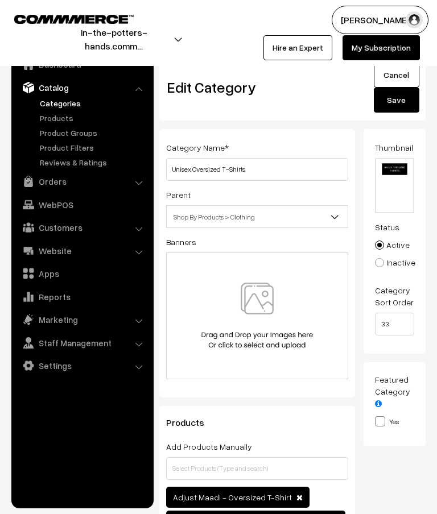
click at [396, 169] on input "file" at bounding box center [395, 185] width 38 height 53
type input "C:\fakepath\Banners- thumbnails.png"
click at [403, 102] on button "Save" at bounding box center [396, 100] width 45 height 25
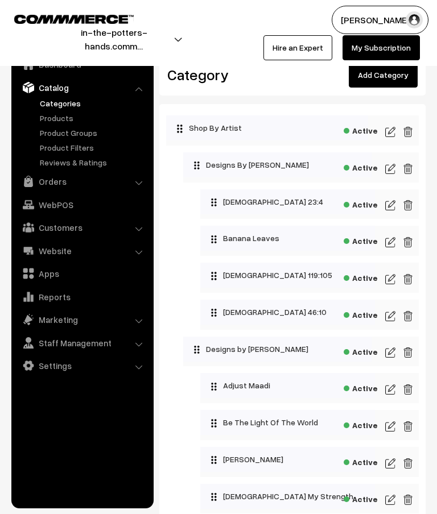
click at [392, 78] on link "Add Category" at bounding box center [383, 75] width 69 height 25
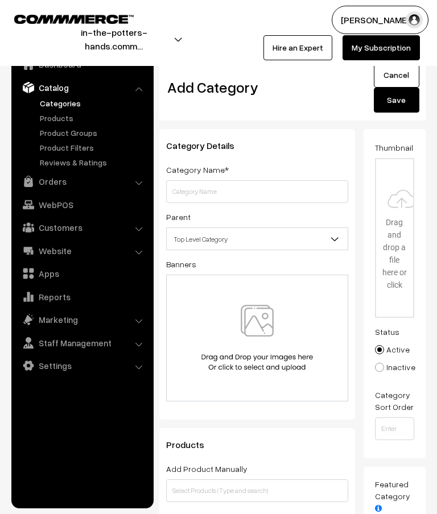
click at [275, 191] on input "text" at bounding box center [257, 191] width 182 height 23
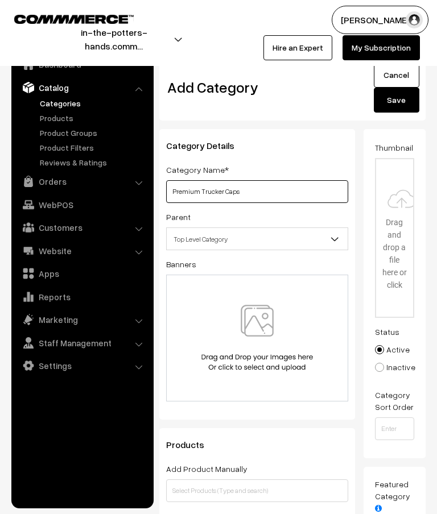
type input "Premium Trucker Caps"
click at [397, 203] on input "file" at bounding box center [395, 237] width 38 height 157
type input "C:\fakepath\Banners- thumbnails.png"
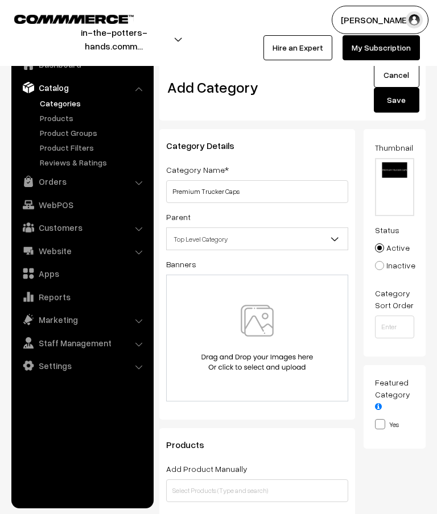
click at [333, 239] on b at bounding box center [334, 238] width 11 height 11
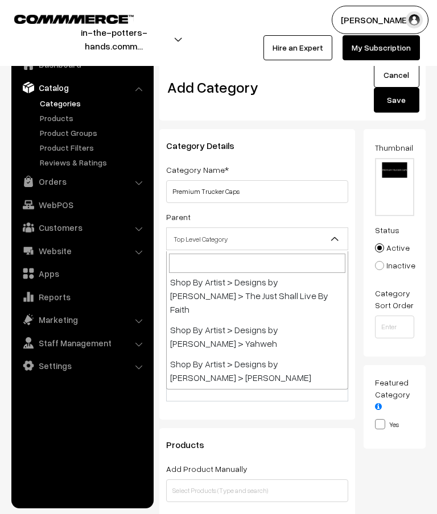
scroll to position [939, 0]
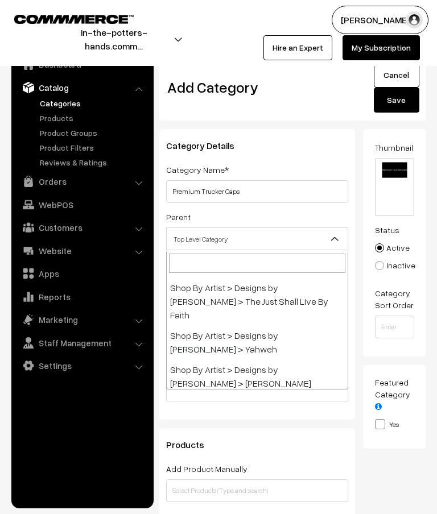
select select "3"
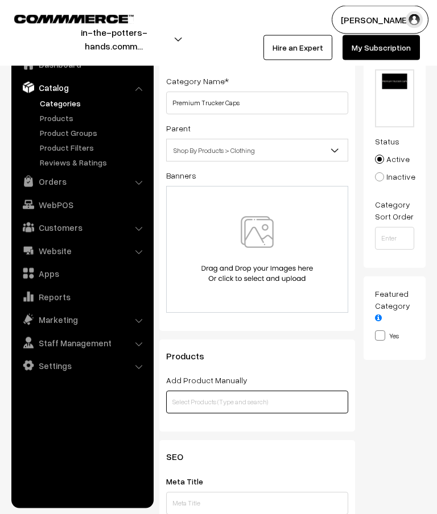
click at [247, 403] on input "text" at bounding box center [257, 402] width 182 height 23
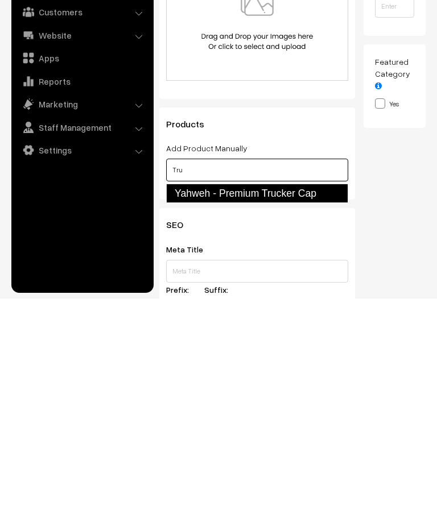
click at [305, 399] on link "Yahweh - Premium Trucker Cap" at bounding box center [257, 408] width 182 height 19
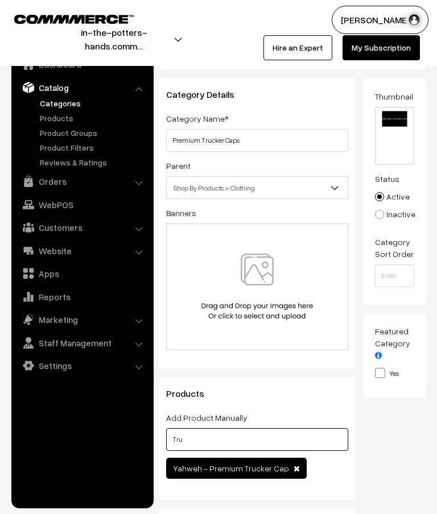
scroll to position [0, 0]
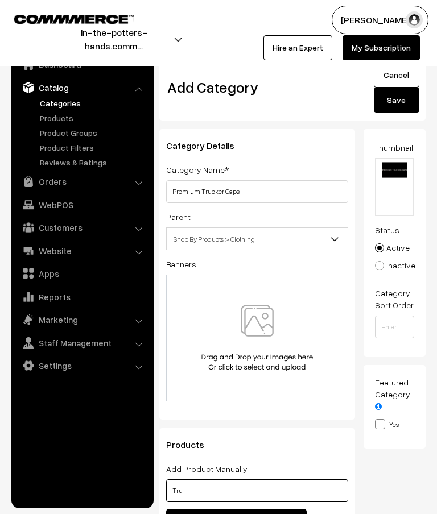
type input "Tru"
click at [393, 99] on button "Save" at bounding box center [396, 100] width 45 height 25
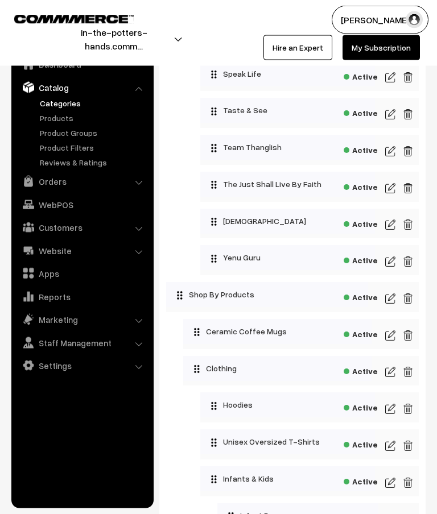
scroll to position [865, 0]
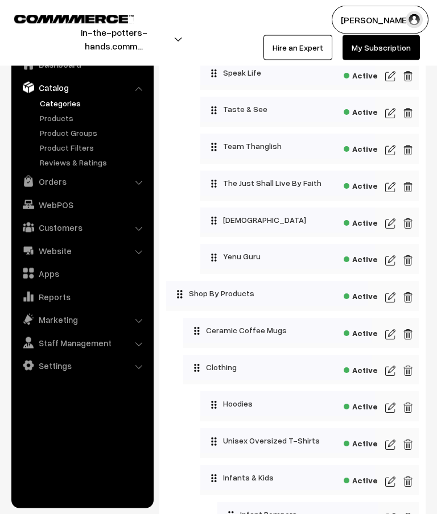
click at [389, 226] on img at bounding box center [390, 224] width 10 height 14
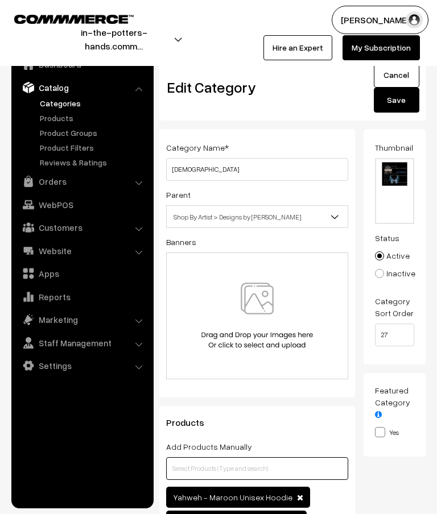
click at [234, 466] on input "text" at bounding box center [257, 468] width 182 height 23
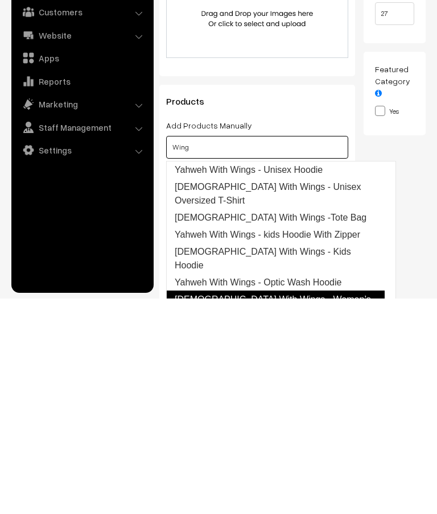
click at [351, 506] on link "Yahweh With Wings - Women’s Polo T-Shirt" at bounding box center [275, 522] width 218 height 32
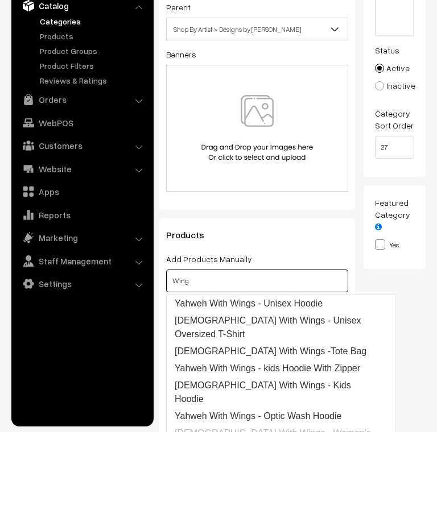
scroll to position [0, 0]
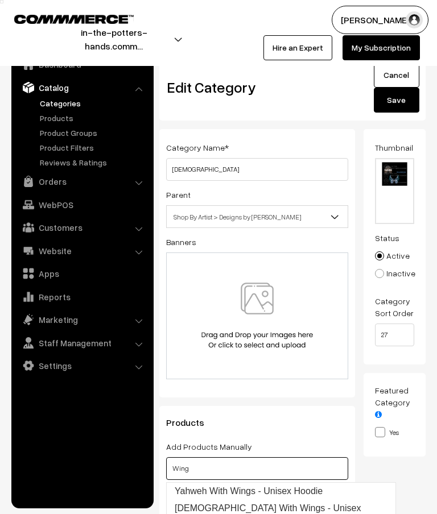
type input "Wing"
click at [404, 102] on button "Save" at bounding box center [396, 100] width 45 height 25
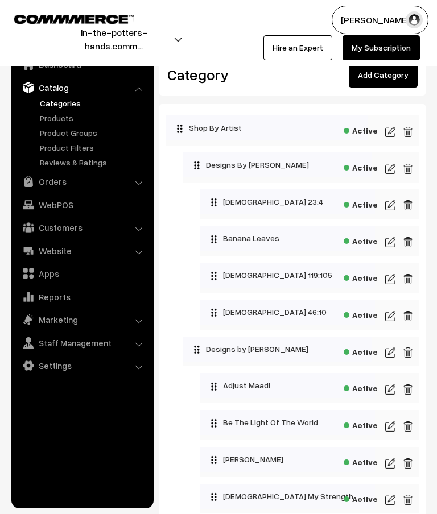
click at [389, 81] on link "Add Category" at bounding box center [383, 75] width 69 height 25
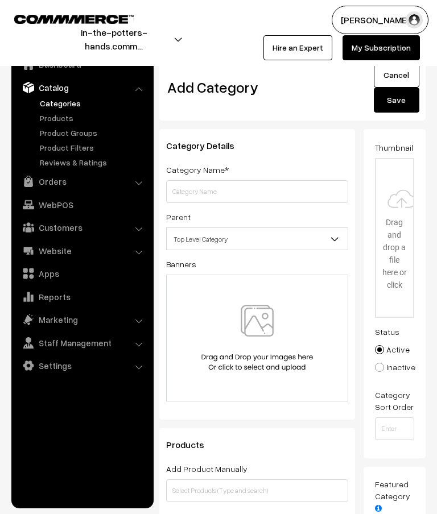
click at [273, 190] on input "text" at bounding box center [257, 191] width 182 height 23
type input "Women’s Polo"
click at [396, 194] on input "file" at bounding box center [395, 237] width 38 height 157
type input "C:\fakepath\Banners- thumbnails.png"
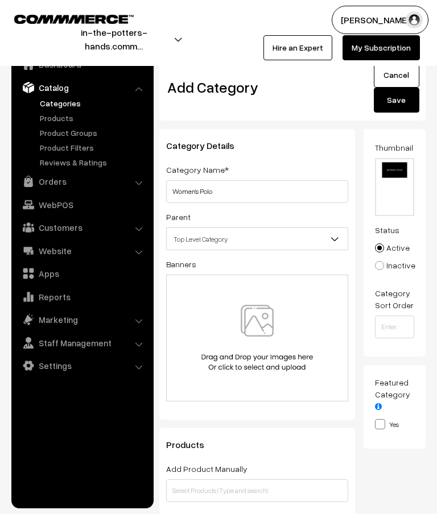
click at [337, 239] on b at bounding box center [334, 238] width 11 height 11
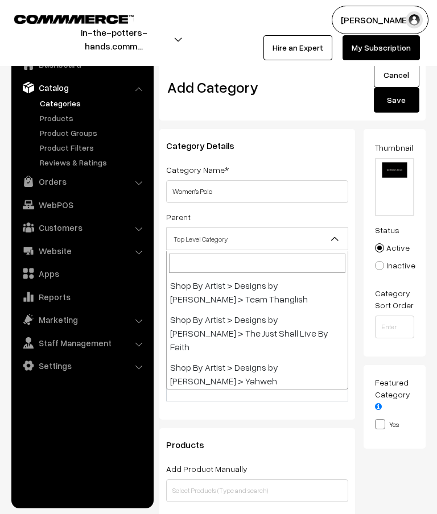
scroll to position [906, 0]
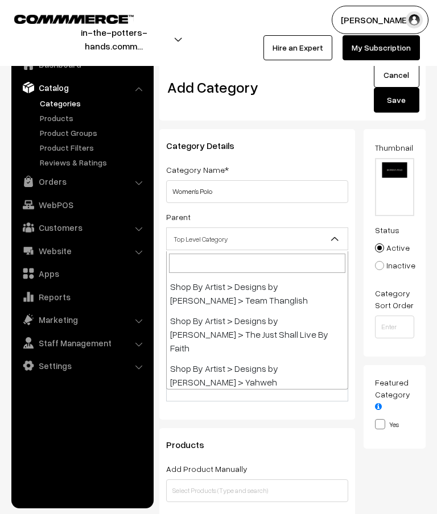
select select "3"
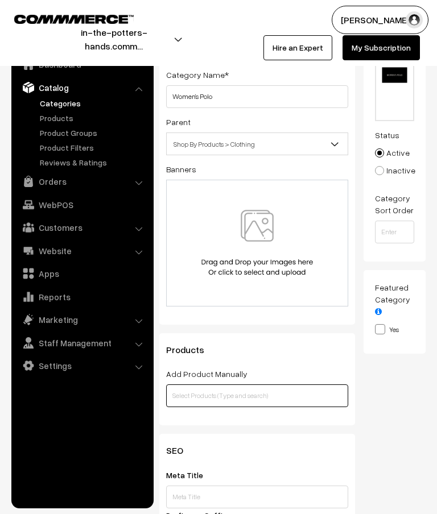
click at [250, 392] on input "text" at bounding box center [257, 395] width 182 height 23
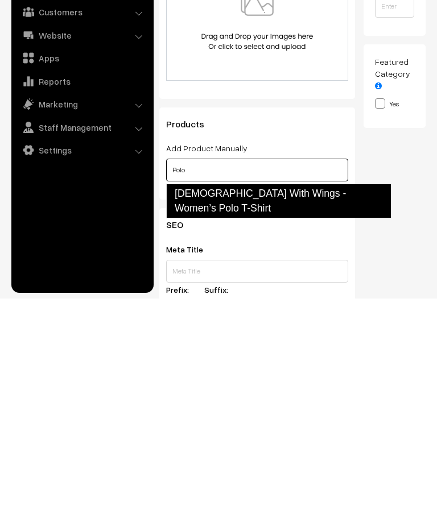
click at [336, 399] on link "Yahweh With Wings - Women’s Polo T-Shirt" at bounding box center [278, 416] width 225 height 35
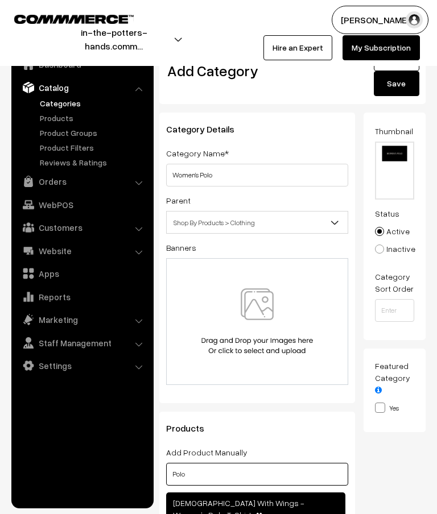
scroll to position [0, 0]
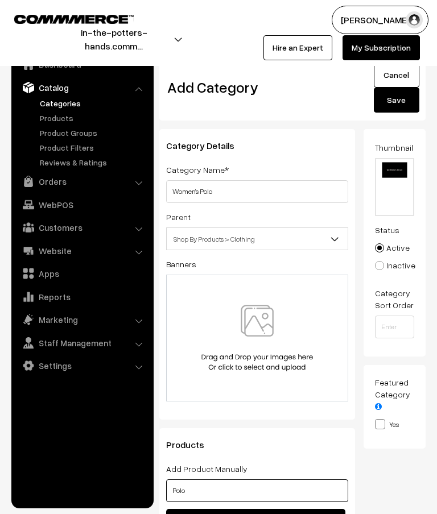
type input "Polo"
click at [395, 109] on button "Save" at bounding box center [396, 100] width 45 height 25
